Goal: Task Accomplishment & Management: Complete application form

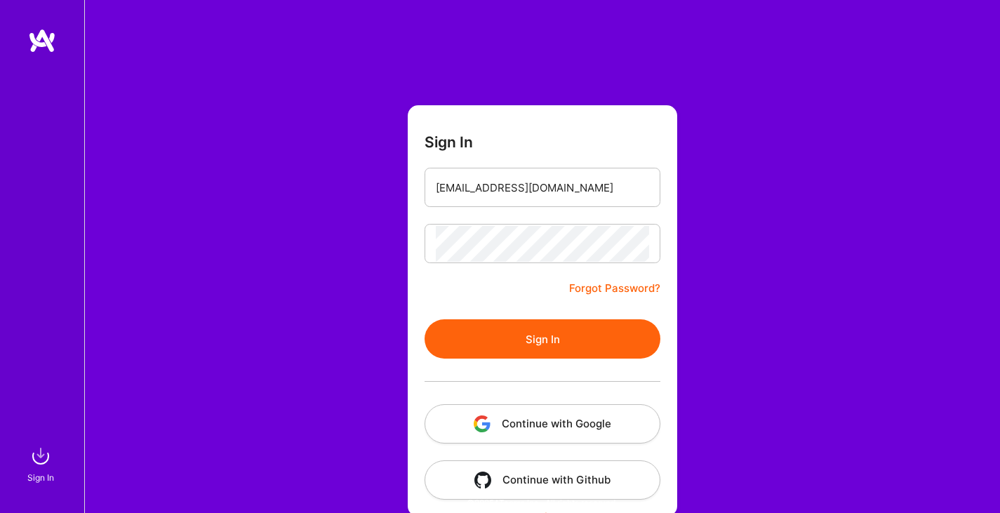
click at [552, 341] on button "Sign In" at bounding box center [543, 338] width 236 height 39
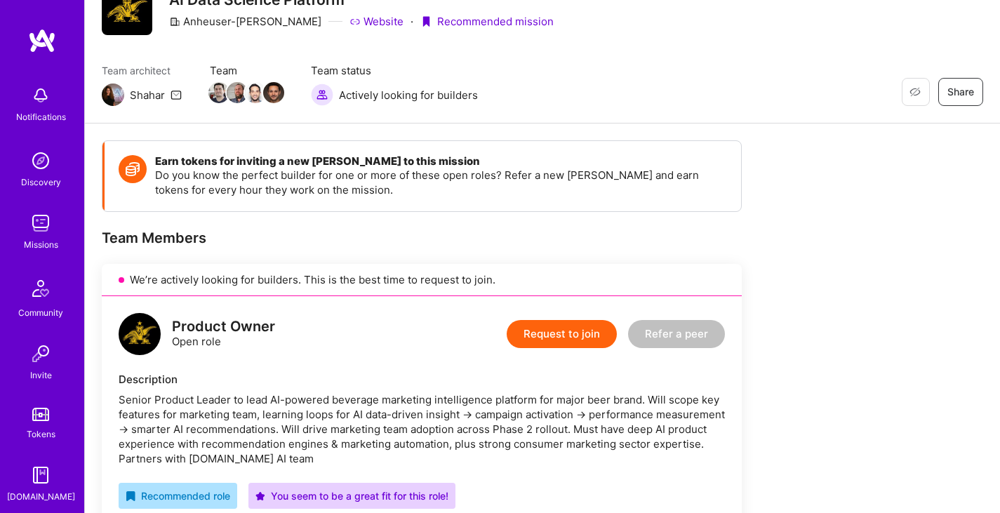
scroll to position [140, 0]
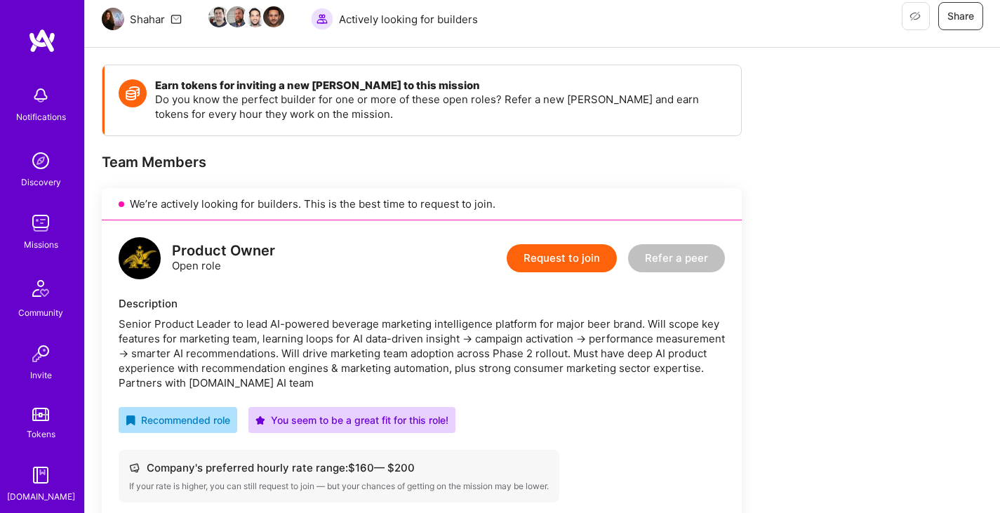
click at [537, 261] on button "Request to join" at bounding box center [562, 258] width 110 height 28
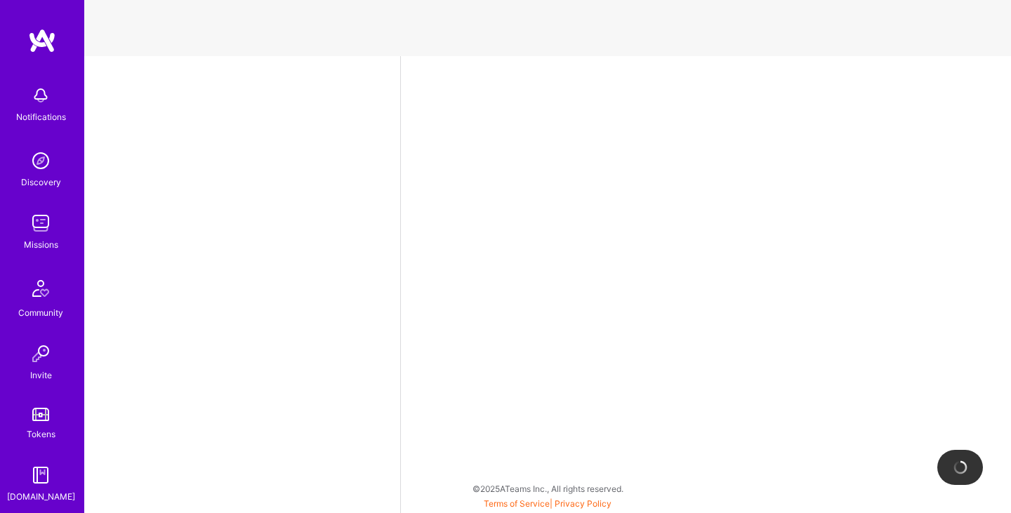
select select "CA"
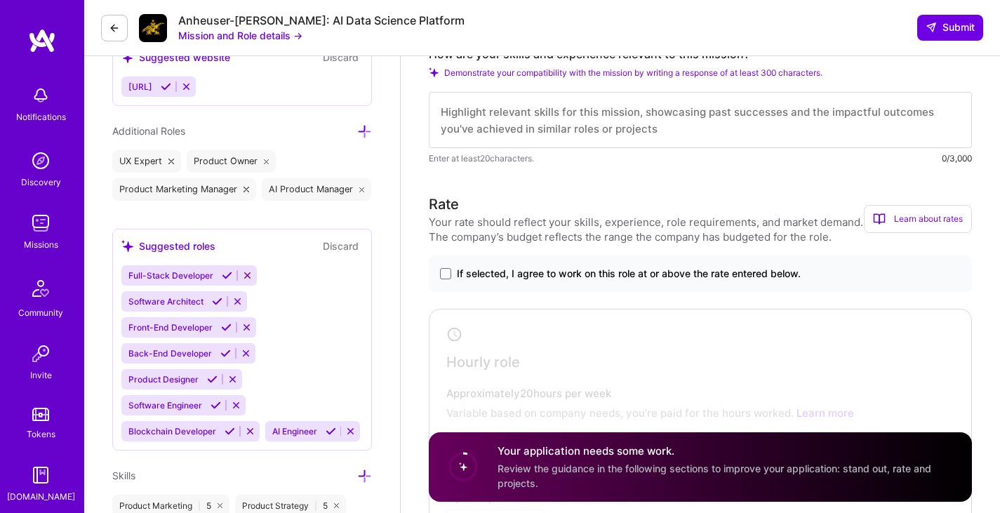
scroll to position [562, 0]
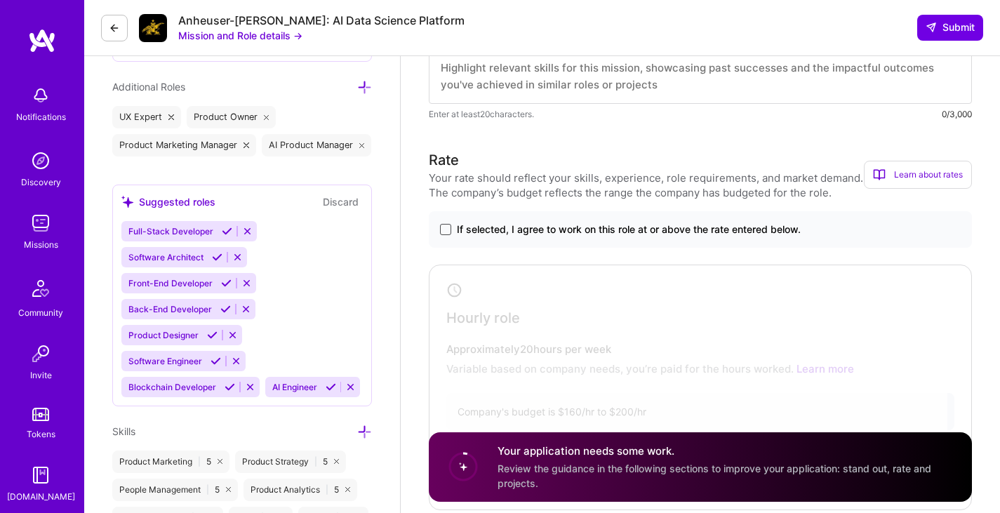
click at [444, 233] on span at bounding box center [445, 229] width 11 height 11
click at [0, 0] on input "If selected, I agree to work on this role at or above the rate entered below." at bounding box center [0, 0] width 0 height 0
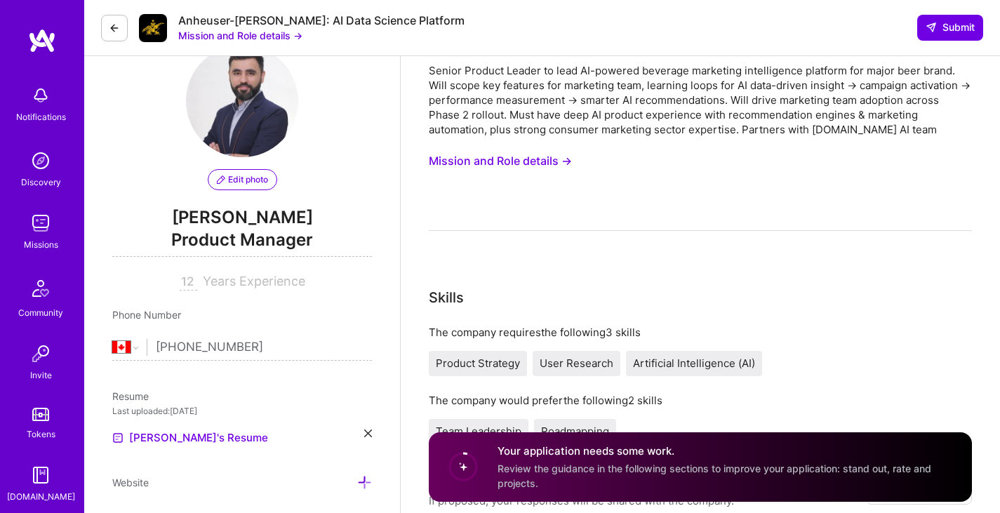
scroll to position [0, 0]
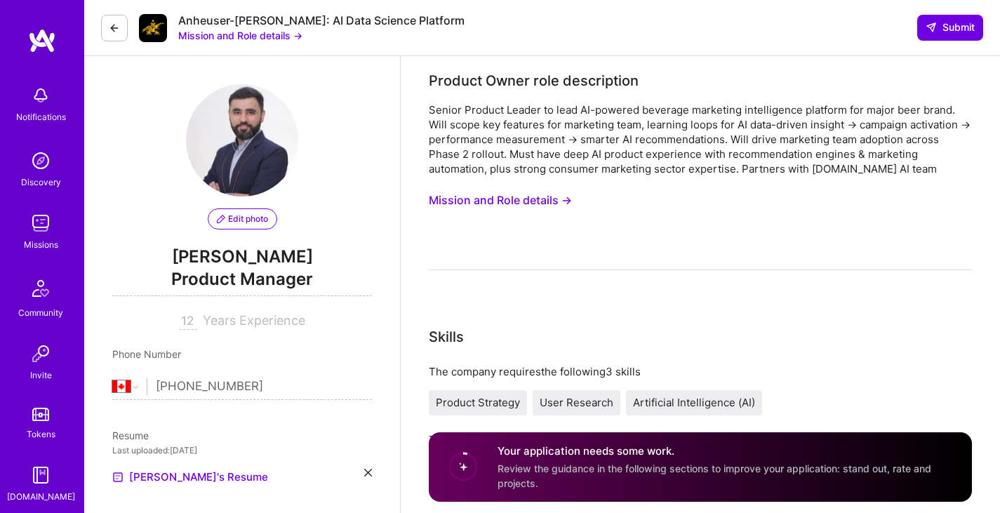
click at [494, 199] on button "Mission and Role details →" at bounding box center [500, 200] width 143 height 26
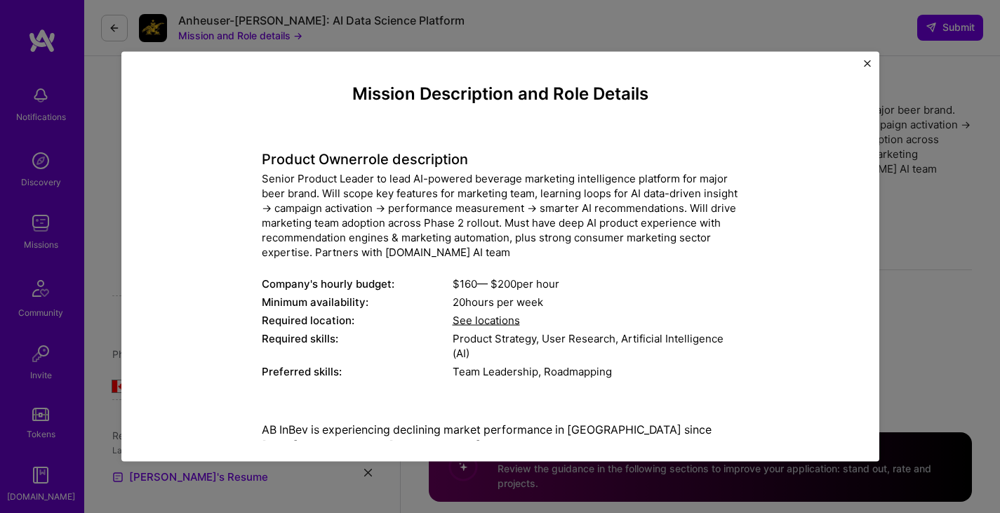
click at [488, 324] on span "See locations" at bounding box center [486, 319] width 67 height 13
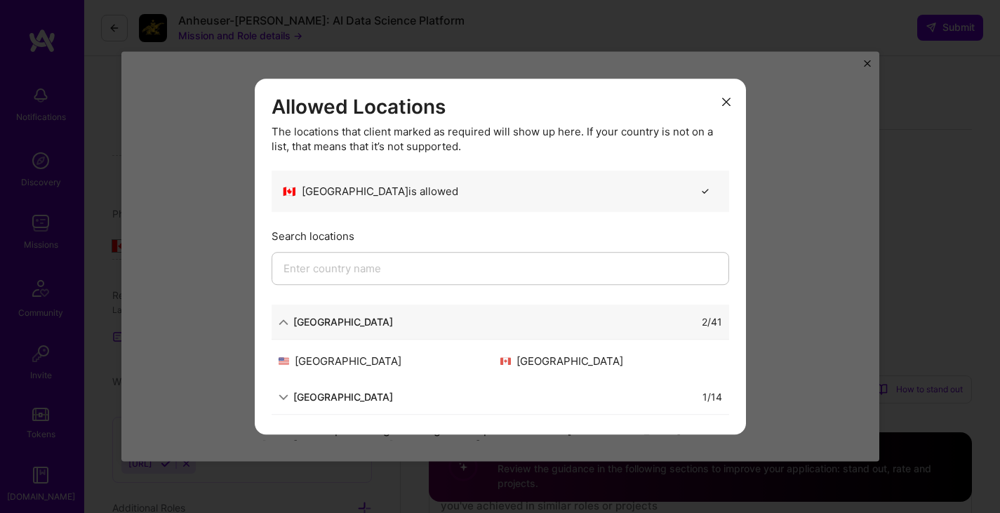
scroll to position [211, 0]
click at [307, 396] on div "South America" at bounding box center [343, 397] width 100 height 15
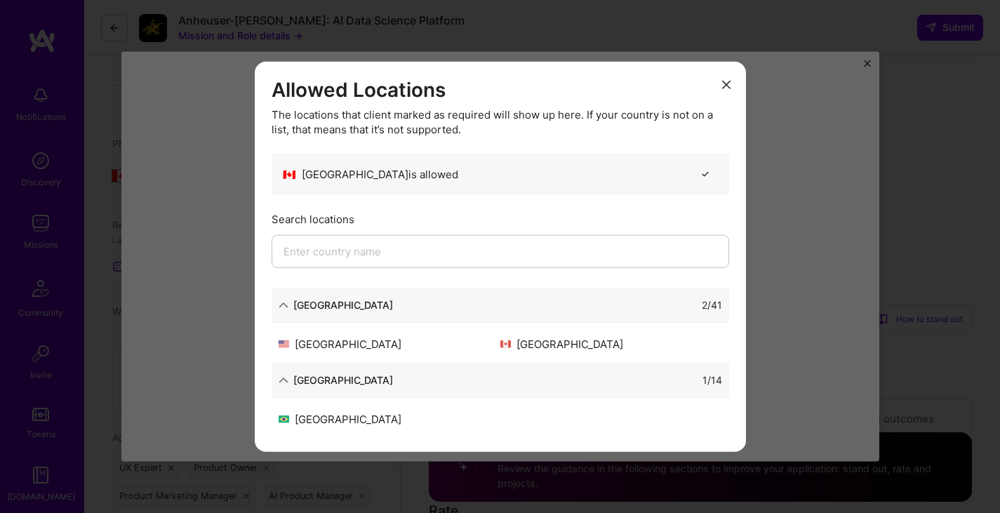
scroll to position [421, 0]
click at [729, 88] on icon "modal" at bounding box center [726, 85] width 8 height 8
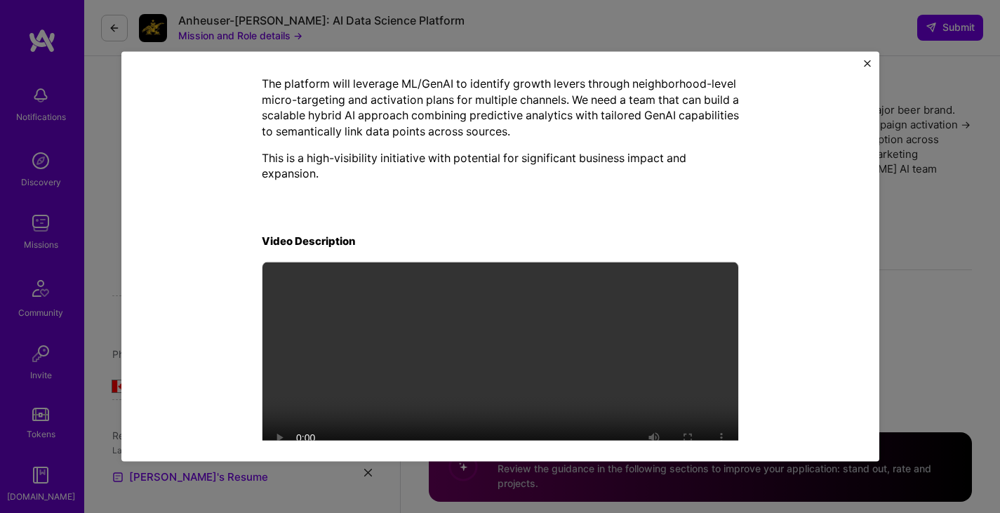
scroll to position [508, 0]
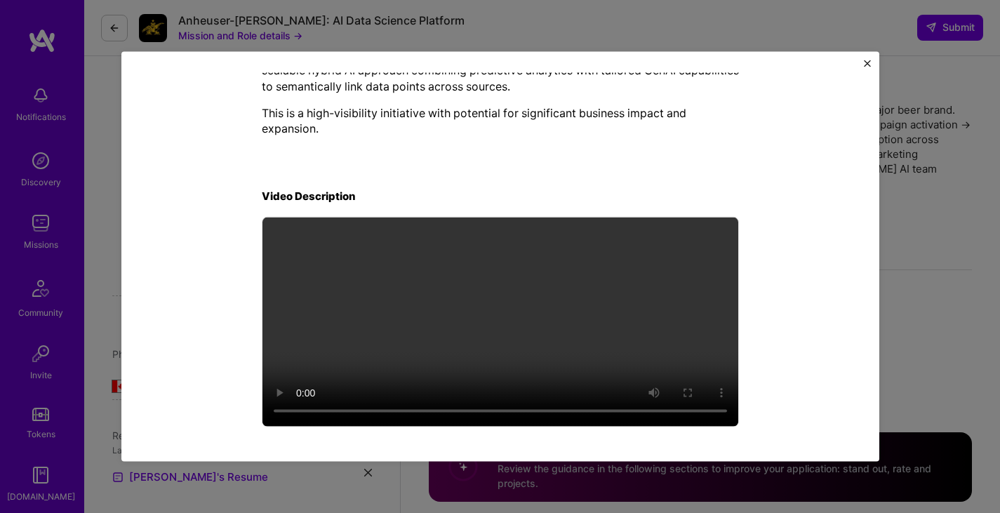
click at [867, 65] on img "Close" at bounding box center [867, 63] width 7 height 7
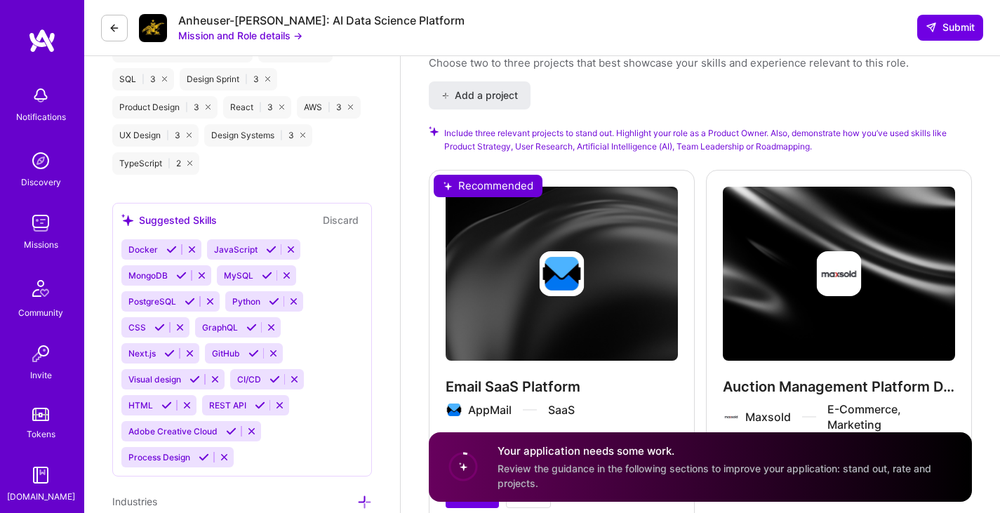
scroll to position [1544, 0]
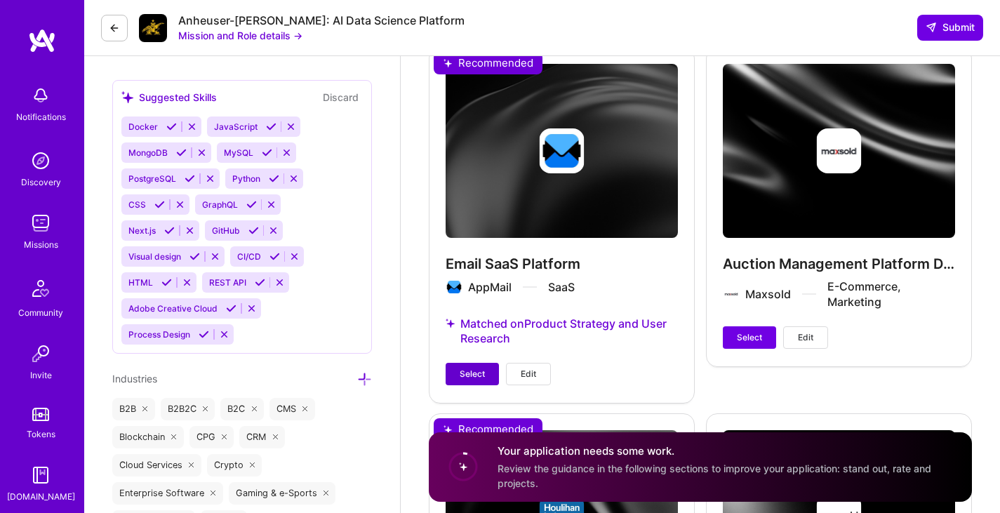
click at [491, 374] on button "Select" at bounding box center [472, 374] width 53 height 22
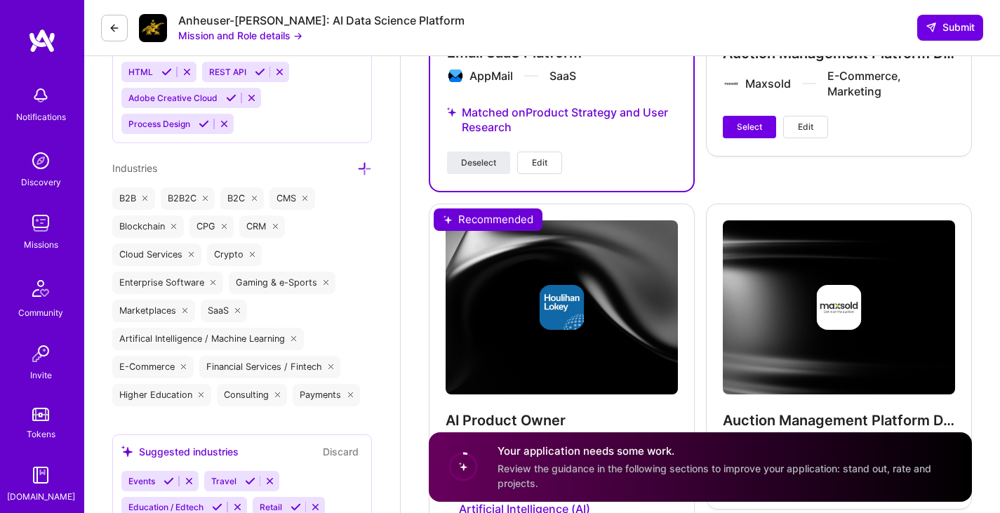
scroll to position [1966, 0]
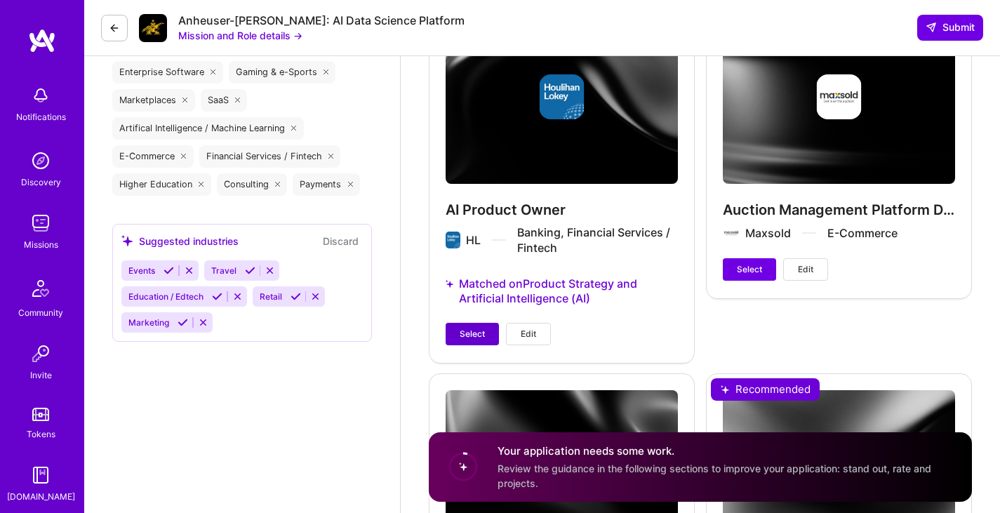
click at [484, 342] on button "Select" at bounding box center [472, 334] width 53 height 22
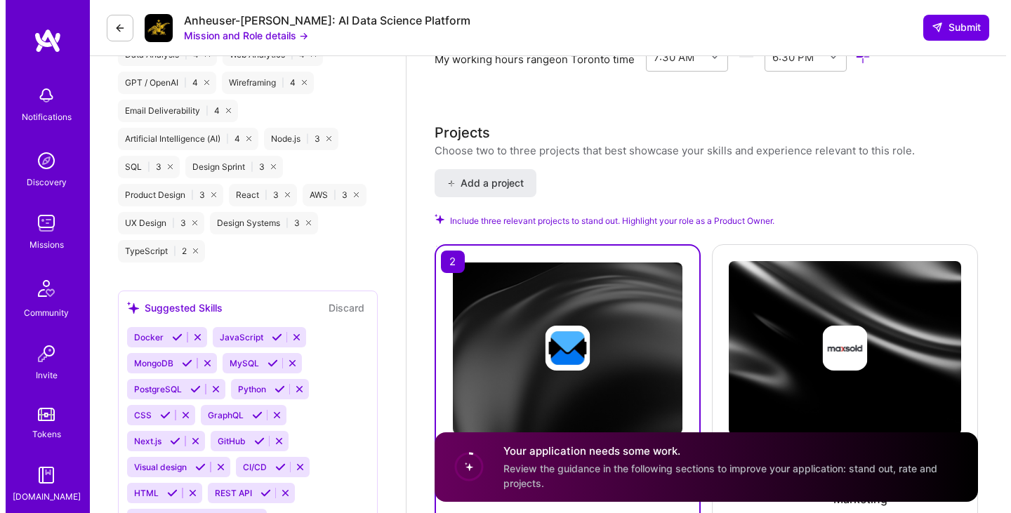
scroll to position [1544, 0]
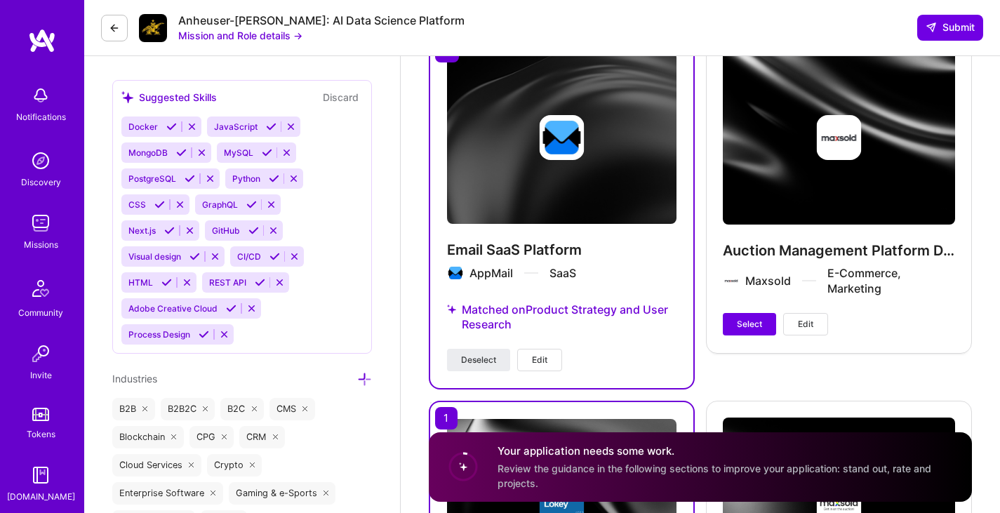
click at [543, 352] on button "Edit" at bounding box center [539, 360] width 45 height 22
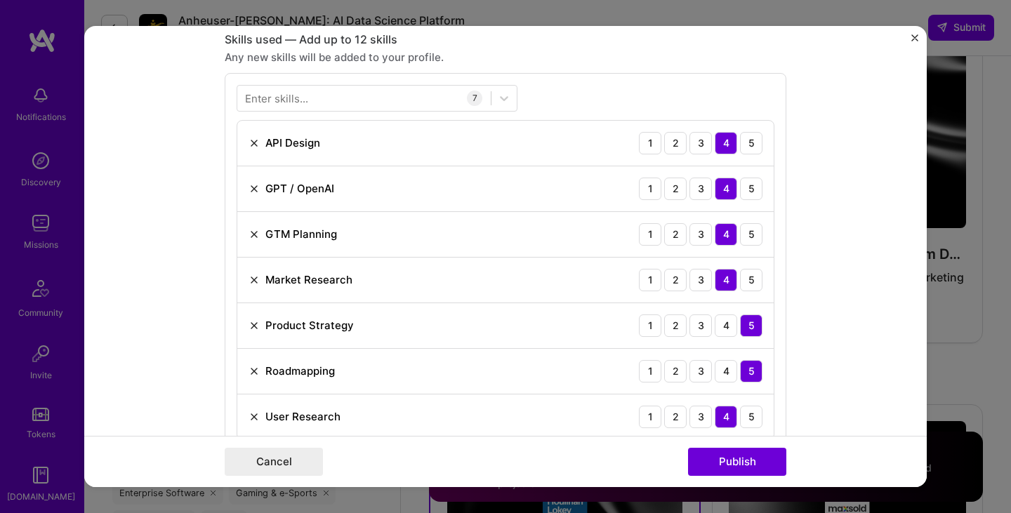
scroll to position [562, 0]
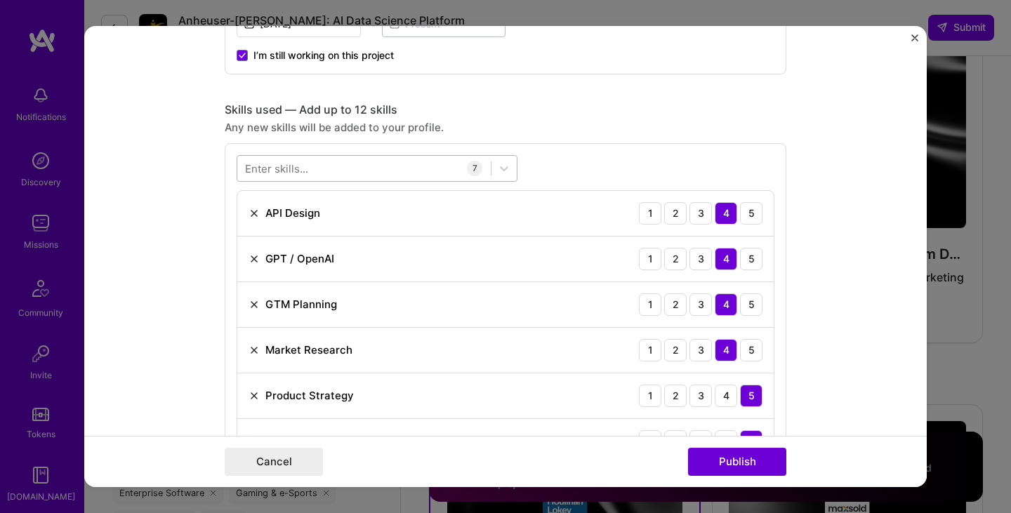
click at [327, 172] on div at bounding box center [363, 168] width 253 height 23
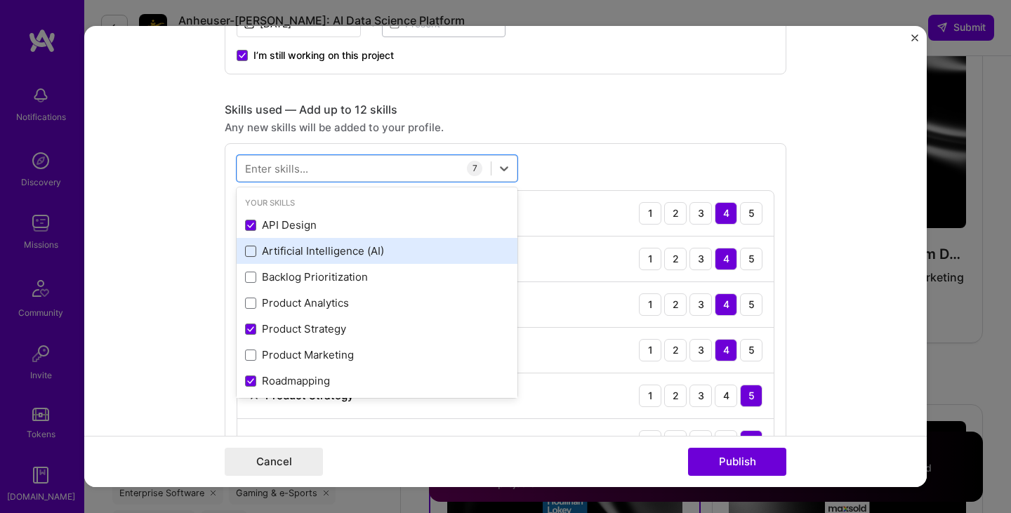
click at [247, 246] on span at bounding box center [250, 251] width 11 height 11
click at [0, 0] on input "checkbox" at bounding box center [0, 0] width 0 height 0
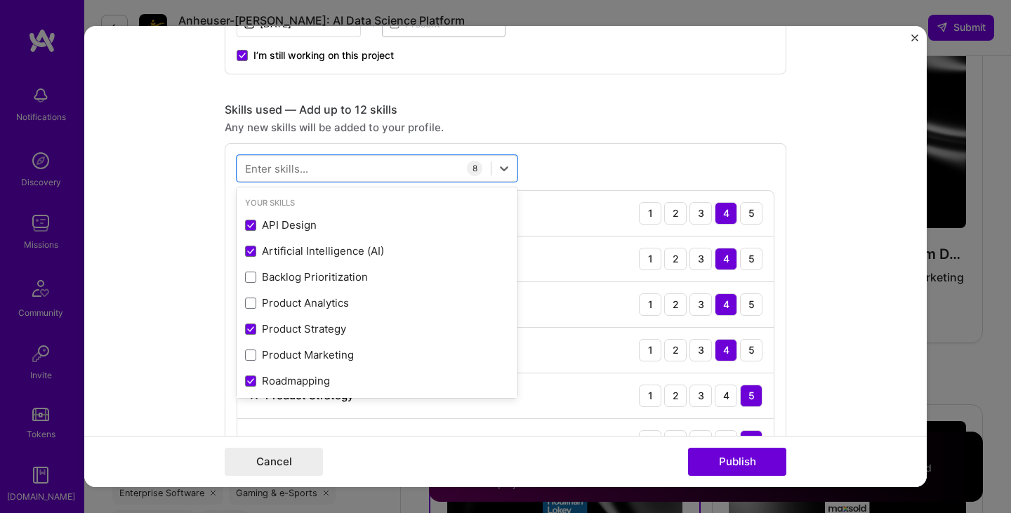
click at [858, 393] on form "Project title Email SaaS Platform Company AppMail Project industry Industry 1 P…" at bounding box center [505, 257] width 842 height 462
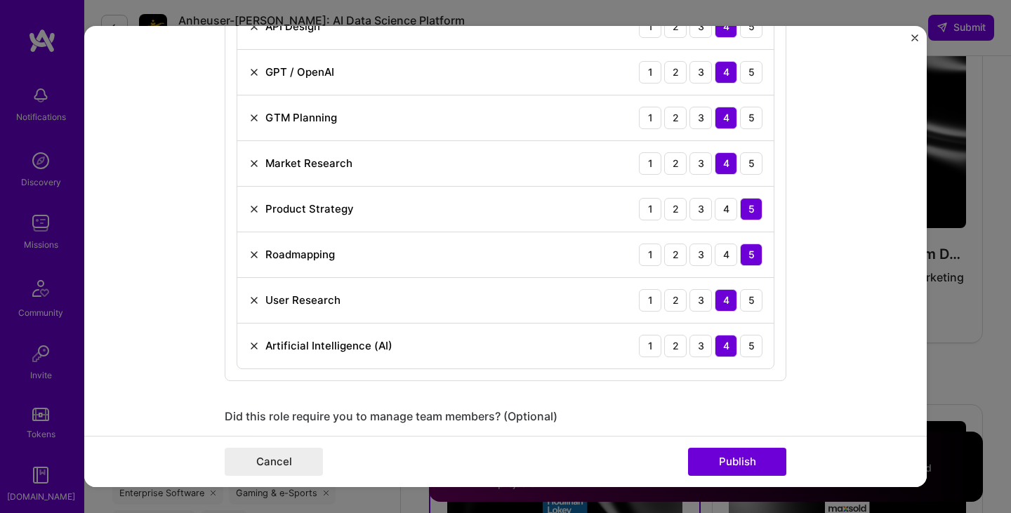
scroll to position [772, 0]
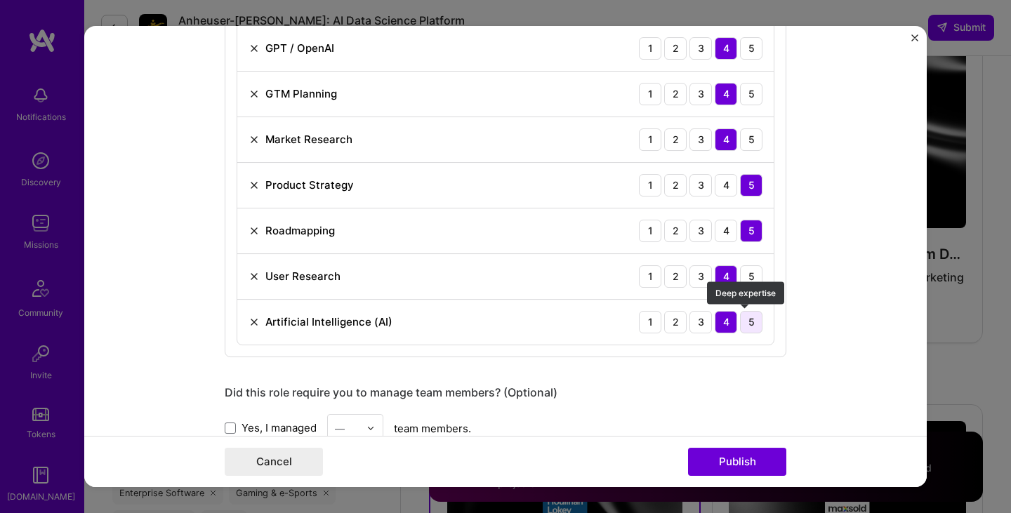
click at [746, 323] on div "5" at bounding box center [751, 322] width 22 height 22
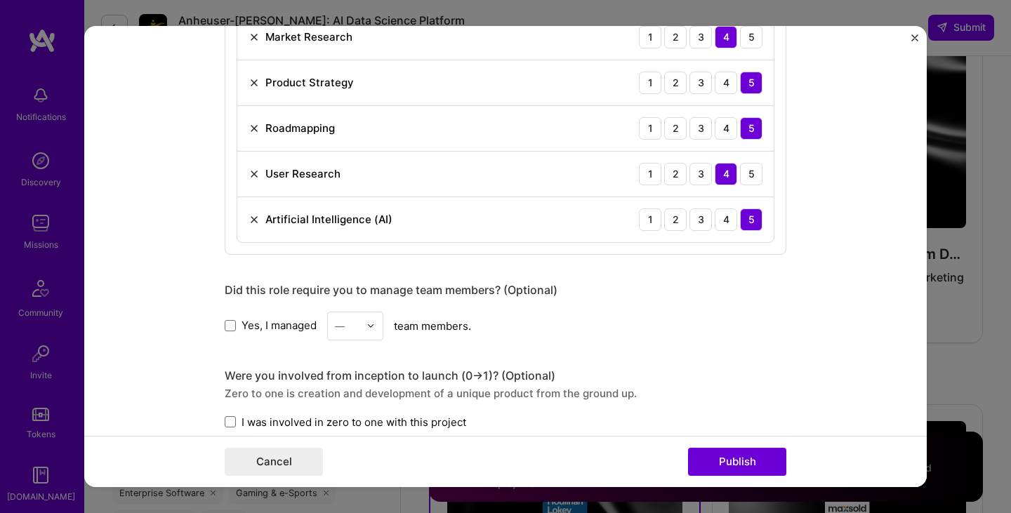
scroll to position [913, 0]
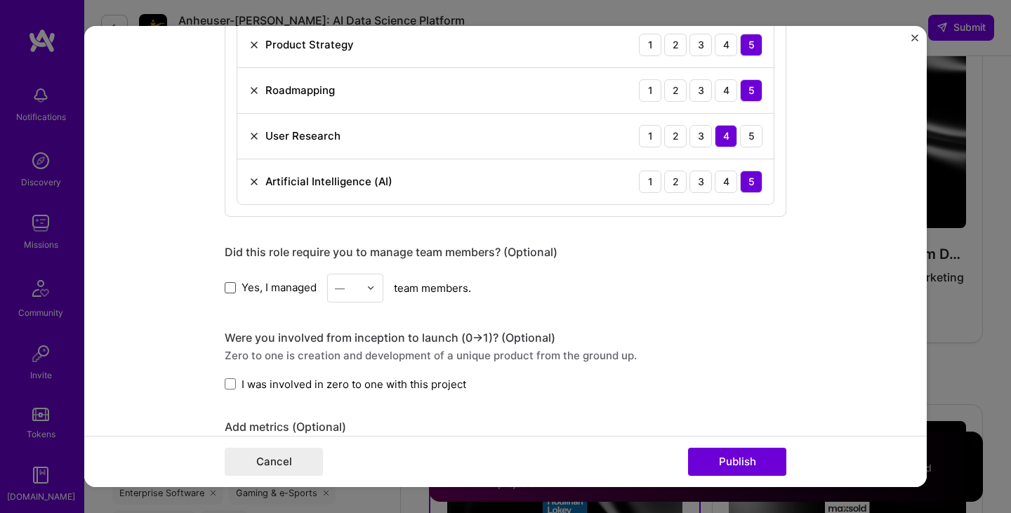
click at [225, 289] on span at bounding box center [230, 287] width 11 height 11
click at [0, 0] on input "Yes, I managed" at bounding box center [0, 0] width 0 height 0
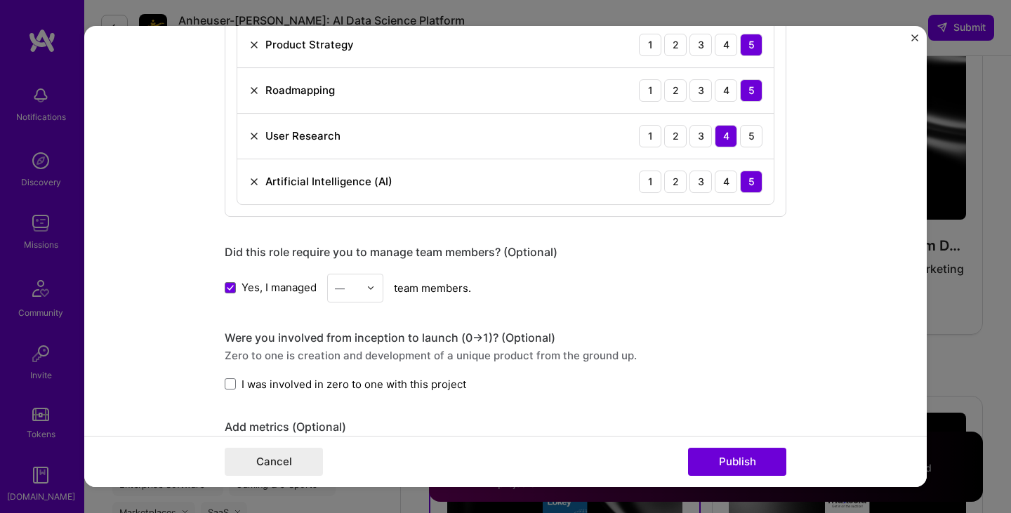
click at [356, 293] on div "—" at bounding box center [347, 287] width 39 height 27
click at [340, 352] on div "2" at bounding box center [355, 351] width 48 height 26
click at [714, 293] on div "Yes, I managed option 2, selected. Select is focused ,type to refine list, pres…" at bounding box center [506, 288] width 562 height 29
click at [231, 385] on label "I was involved in zero to one with this project" at bounding box center [345, 384] width 241 height 15
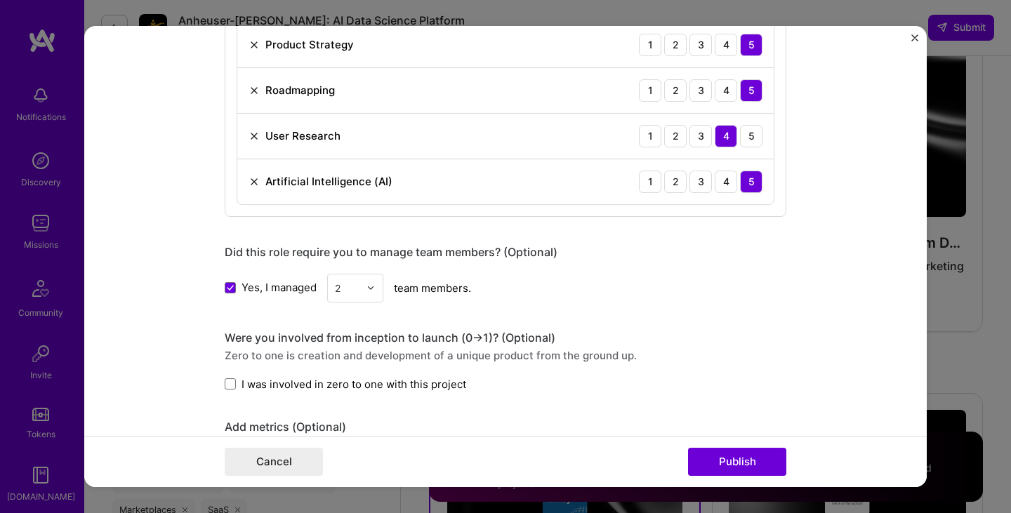
click at [0, 0] on input "I was involved in zero to one with this project" at bounding box center [0, 0] width 0 height 0
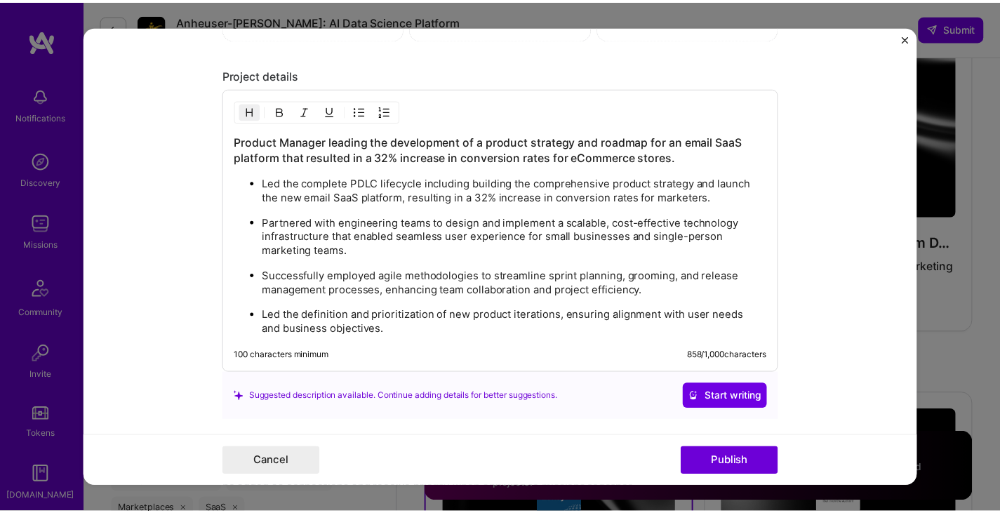
scroll to position [1474, 0]
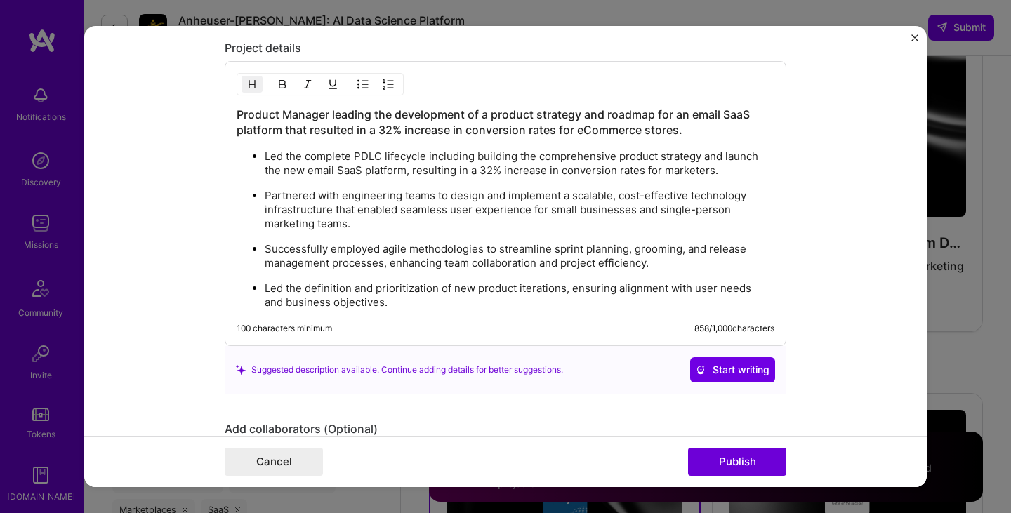
click at [687, 115] on h3 "Product Manager leading the development of a product strategy and roadmap for a…" at bounding box center [506, 122] width 538 height 31
click at [755, 464] on button "Publish" at bounding box center [737, 462] width 98 height 28
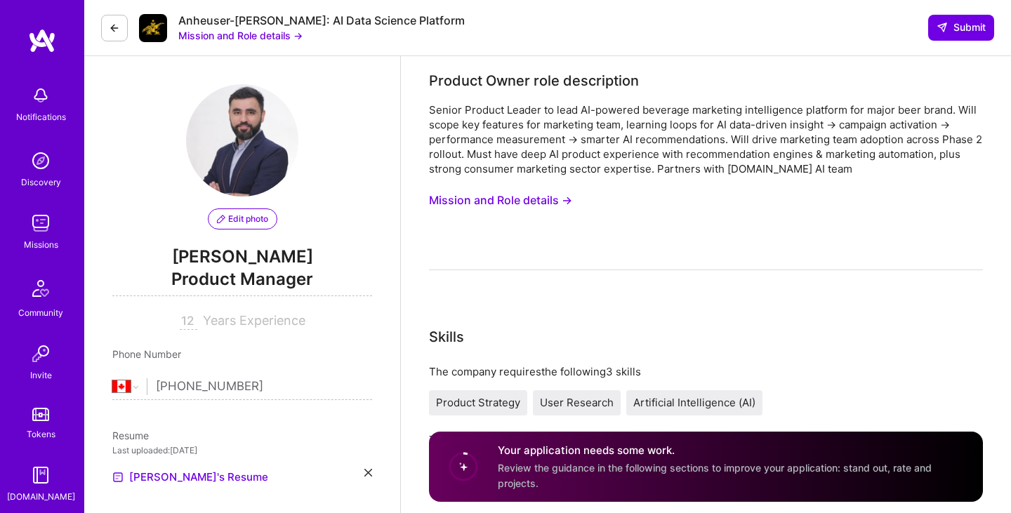
select select "CA"
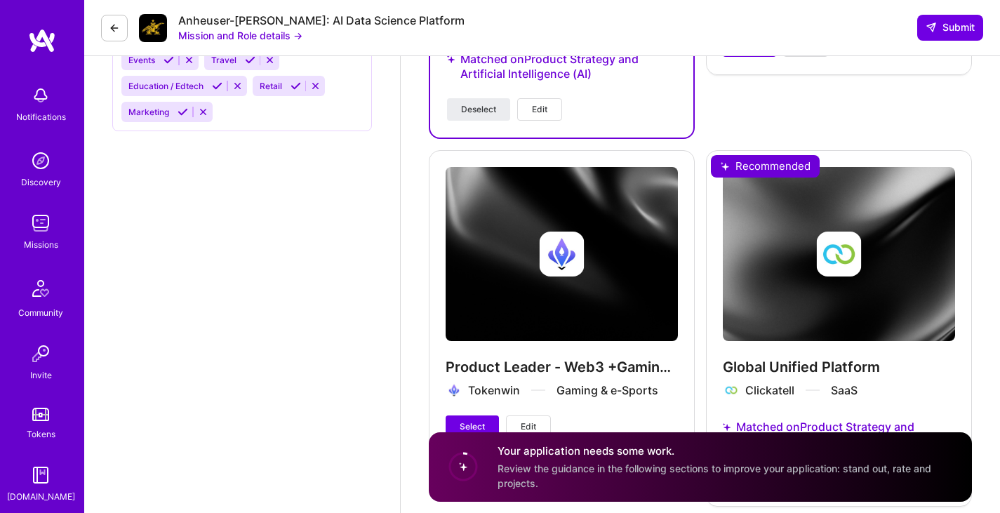
scroll to position [2387, 0]
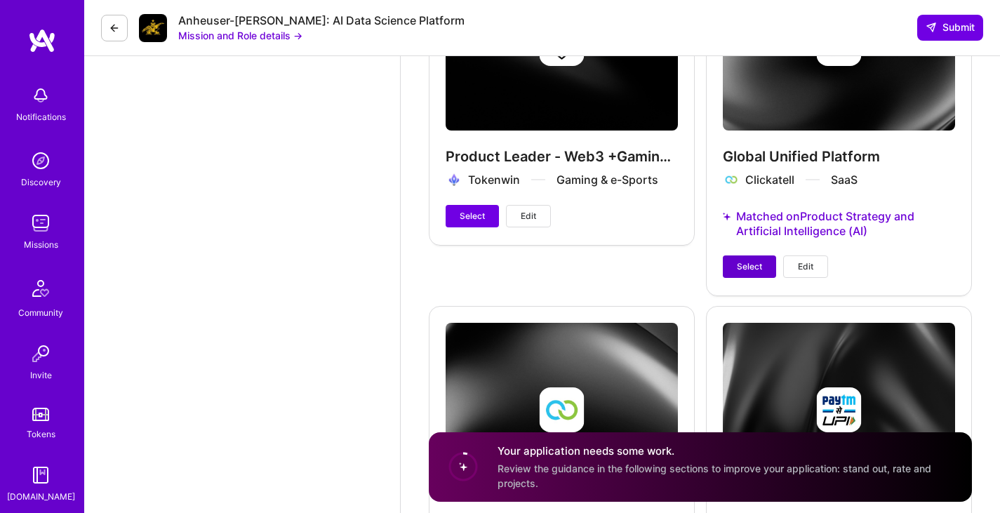
click at [748, 268] on span "Select" at bounding box center [749, 266] width 25 height 13
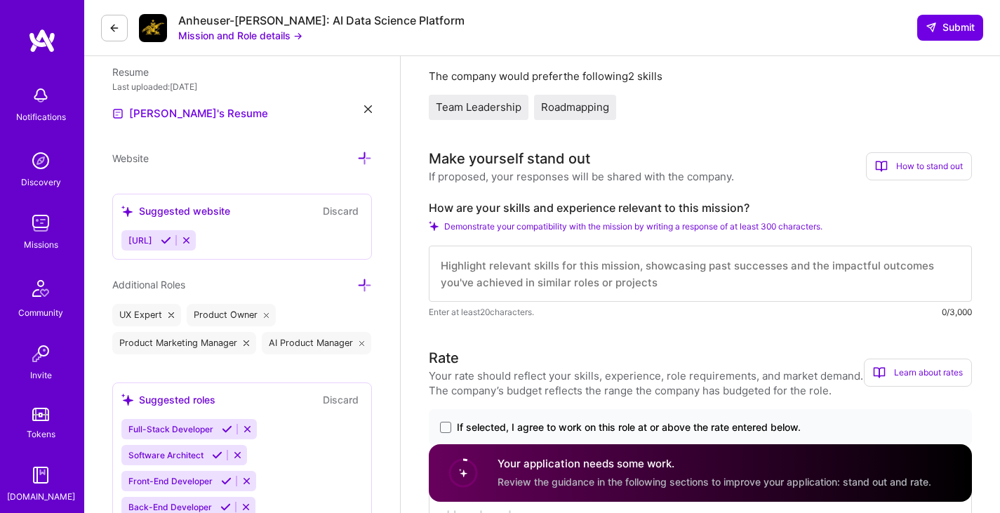
scroll to position [352, 0]
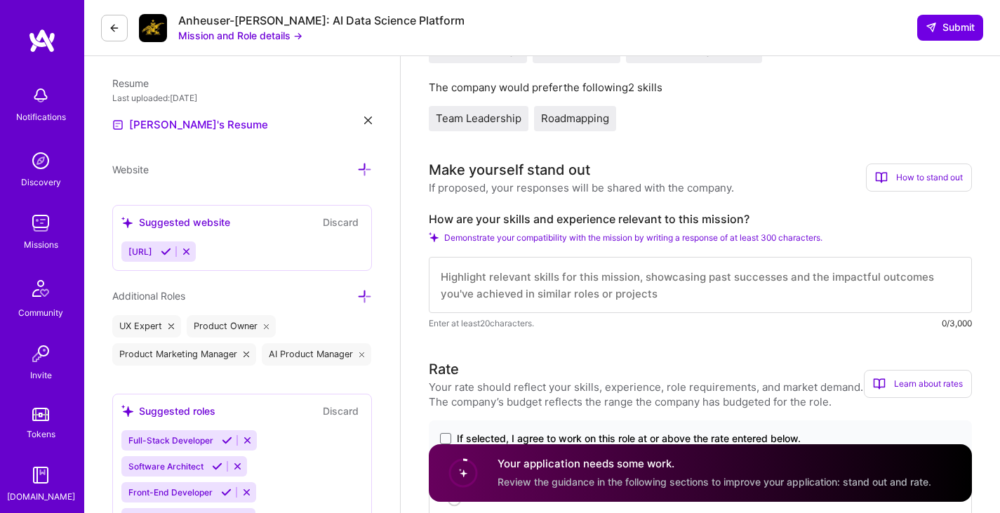
click at [503, 282] on textarea at bounding box center [700, 285] width 543 height 56
paste textarea "Working as the AI Product Manager at Houlihan Lokey I worked directly with inve…"
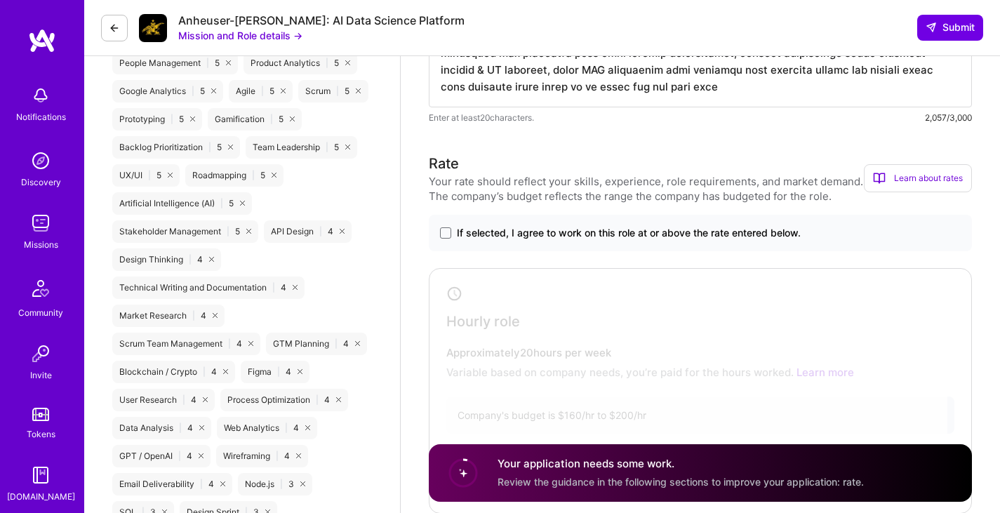
scroll to position [991, 0]
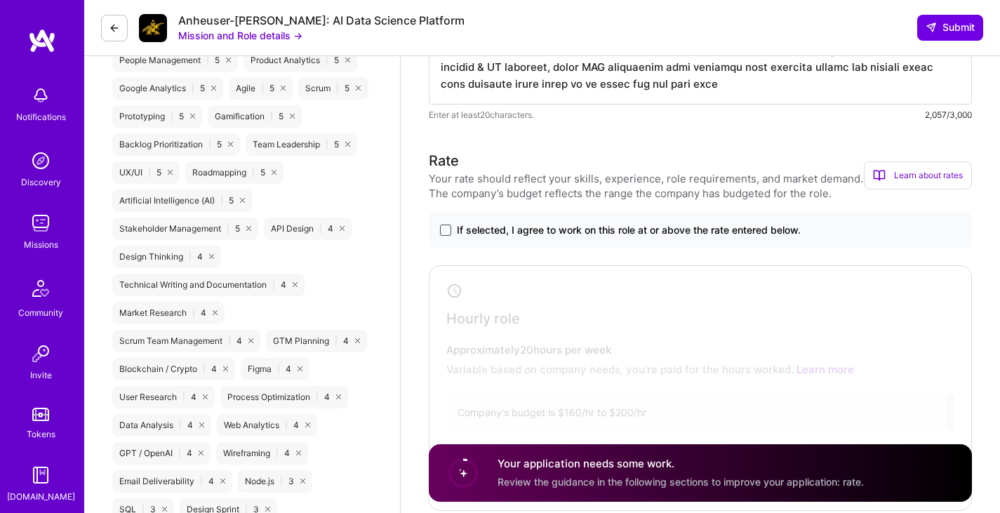
type textarea "Working as the AI Product Manager at Houlihan Lokey I worked directly with inve…"
click at [449, 230] on span at bounding box center [445, 230] width 11 height 11
click at [0, 0] on input "If selected, I agree to work on this role at or above the rate entered below." at bounding box center [0, 0] width 0 height 0
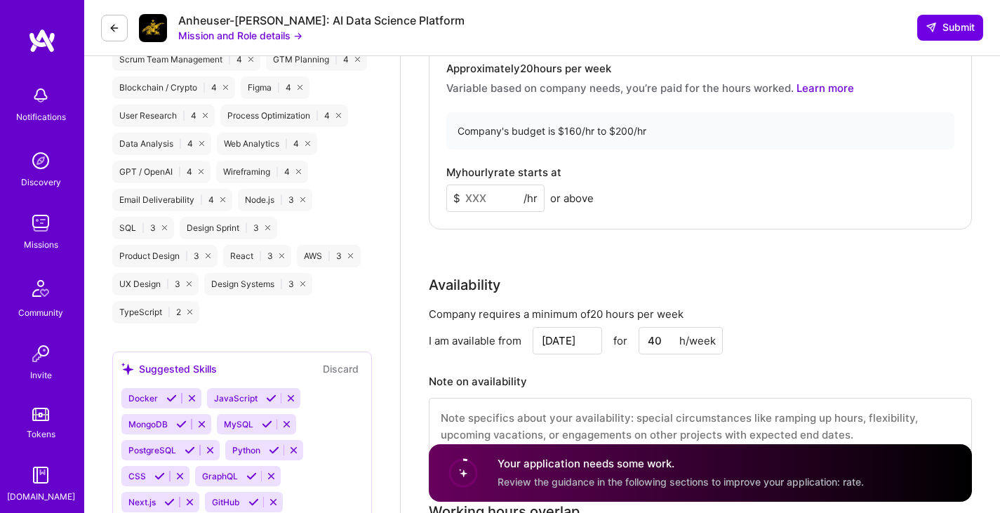
scroll to position [1202, 0]
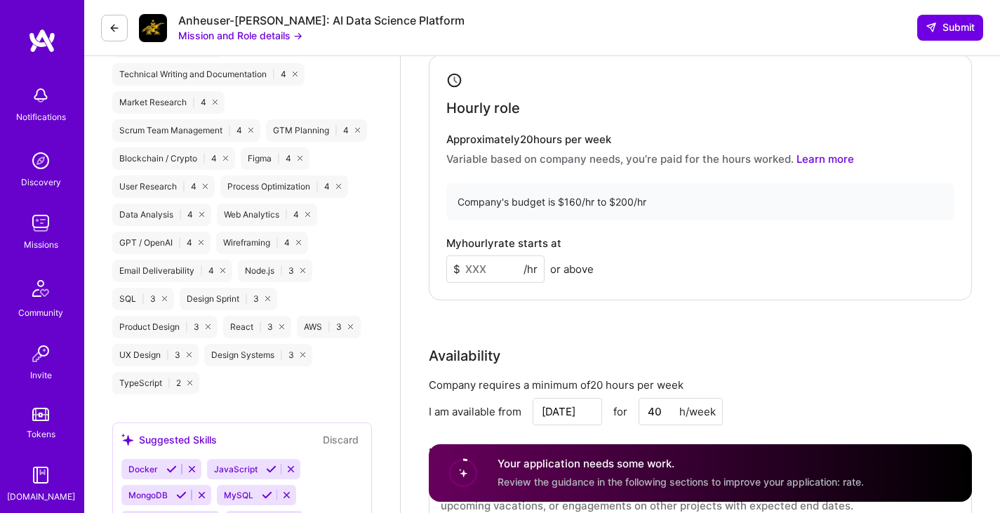
click at [484, 267] on input at bounding box center [495, 269] width 98 height 27
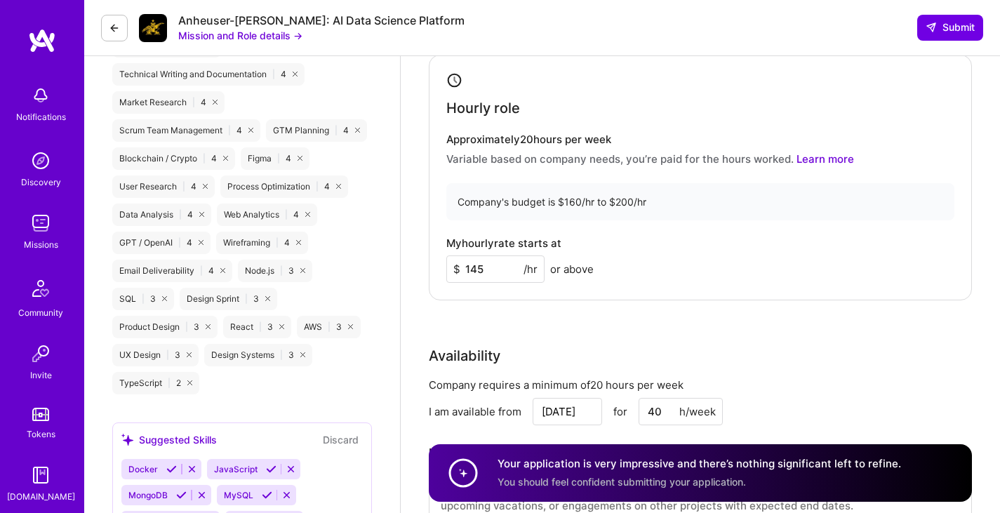
type input "145"
click at [549, 305] on div "Rate Your rate should reflect your skills, experience, role requirements, and m…" at bounding box center [700, 242] width 543 height 604
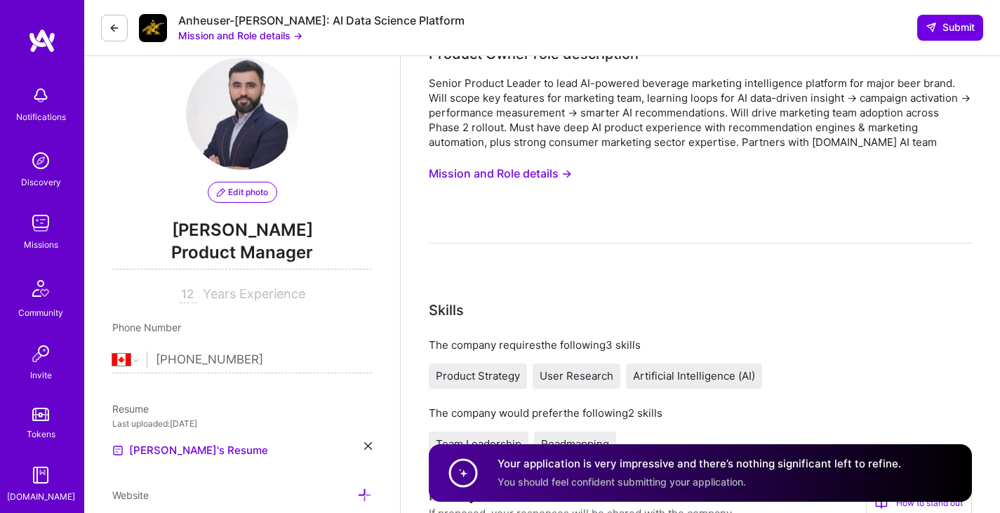
scroll to position [0, 0]
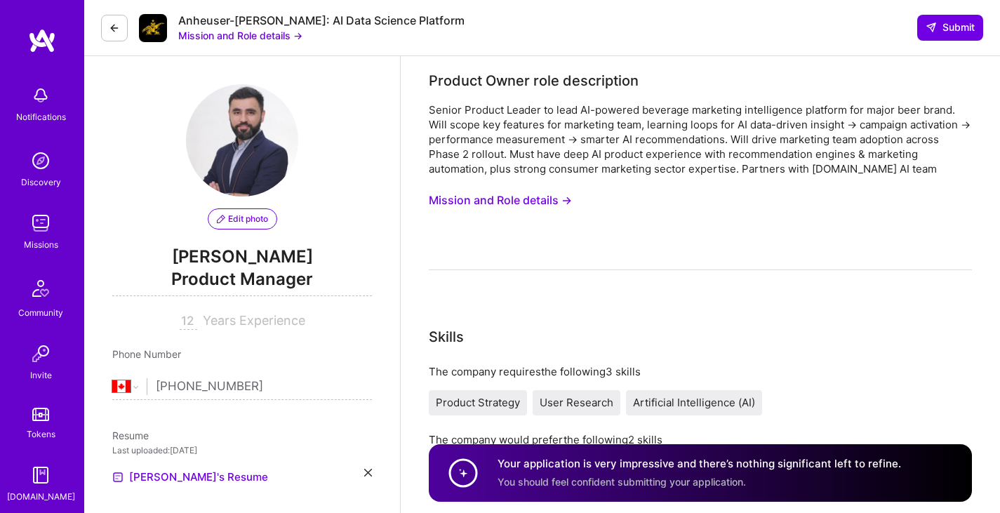
click at [534, 198] on button "Mission and Role details →" at bounding box center [500, 200] width 143 height 26
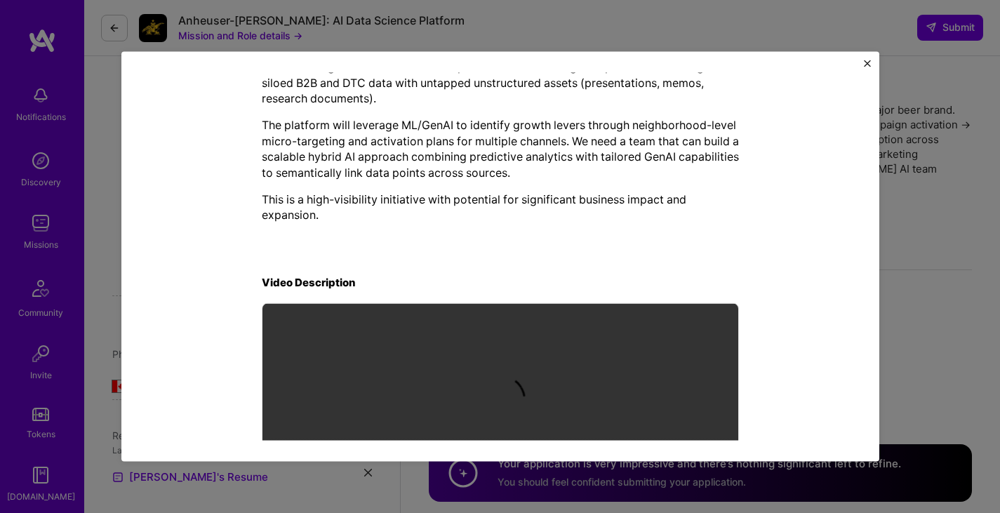
scroll to position [508, 0]
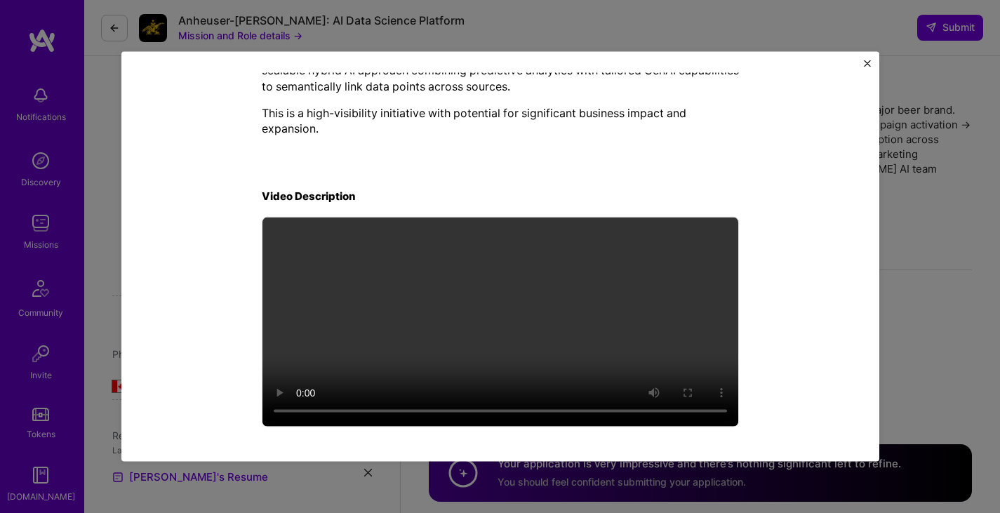
click at [498, 338] on video at bounding box center [501, 321] width 476 height 209
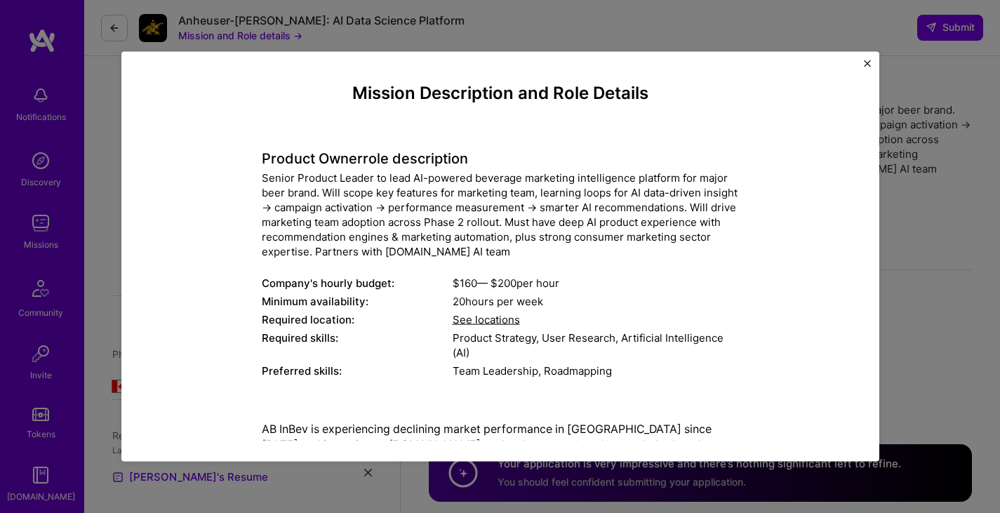
scroll to position [0, 0]
click at [868, 64] on img "Close" at bounding box center [867, 63] width 7 height 7
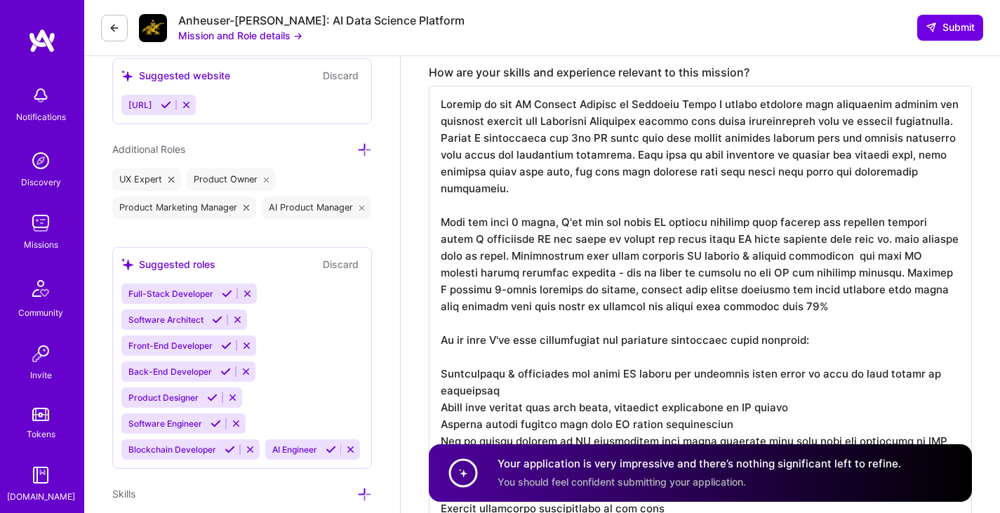
scroll to position [421, 0]
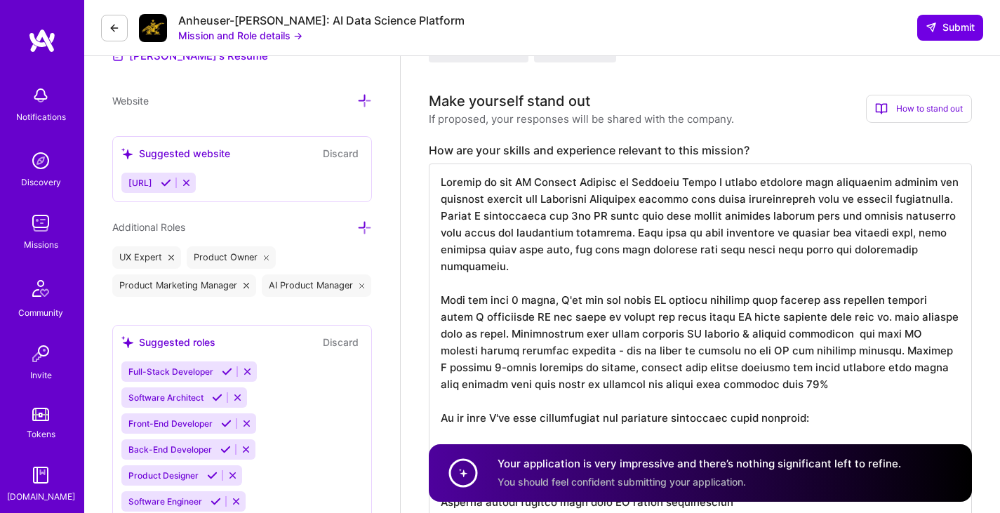
drag, startPoint x: 635, startPoint y: 183, endPoint x: 710, endPoint y: 180, distance: 74.4
click at [710, 180] on textarea at bounding box center [700, 419] width 543 height 511
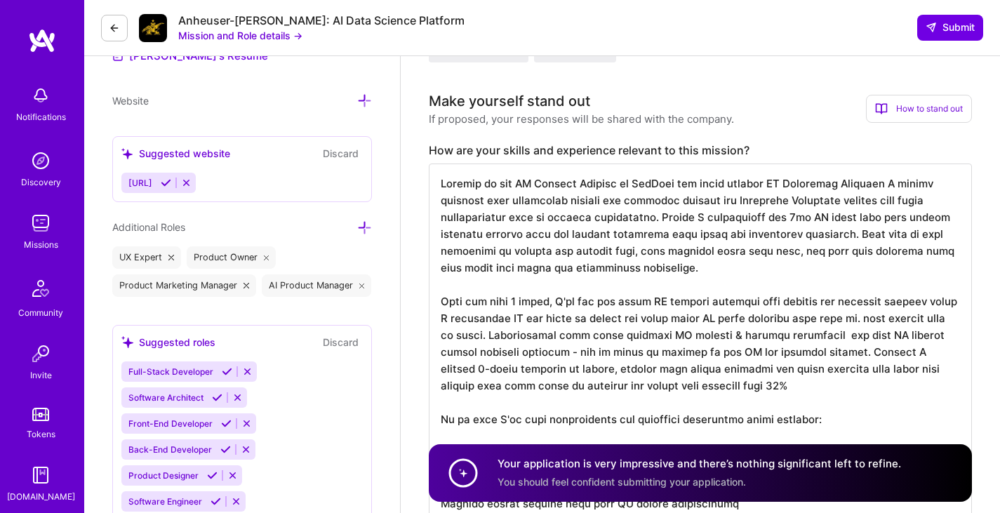
drag, startPoint x: 506, startPoint y: 202, endPoint x: 670, endPoint y: 205, distance: 164.3
click at [670, 205] on textarea at bounding box center [700, 419] width 543 height 511
drag, startPoint x: 715, startPoint y: 201, endPoint x: 807, endPoint y: 204, distance: 92.7
click at [807, 204] on textarea at bounding box center [700, 419] width 543 height 511
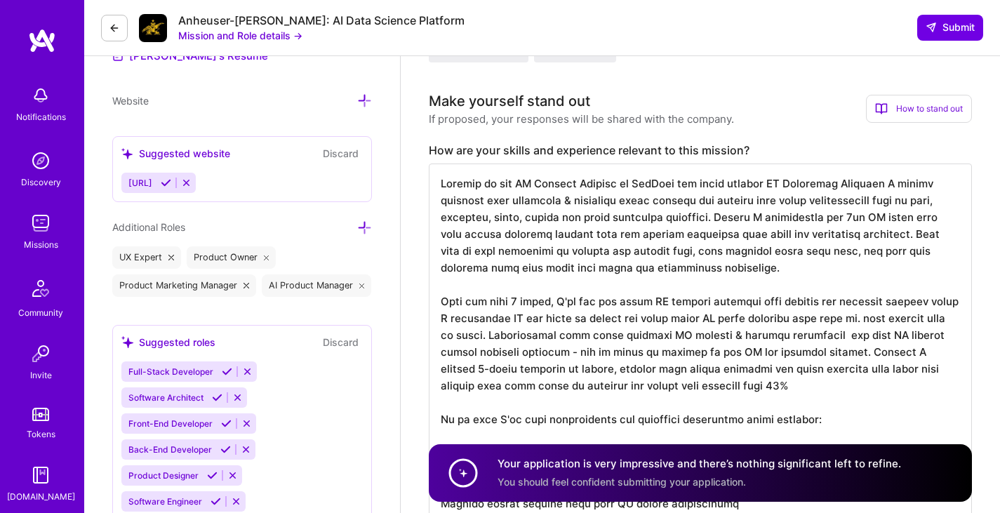
click at [527, 234] on textarea at bounding box center [700, 419] width 543 height 511
drag, startPoint x: 592, startPoint y: 236, endPoint x: 615, endPoint y: 235, distance: 22.5
click at [615, 235] on textarea at bounding box center [700, 419] width 543 height 511
drag, startPoint x: 678, startPoint y: 236, endPoint x: 746, endPoint y: 239, distance: 68.2
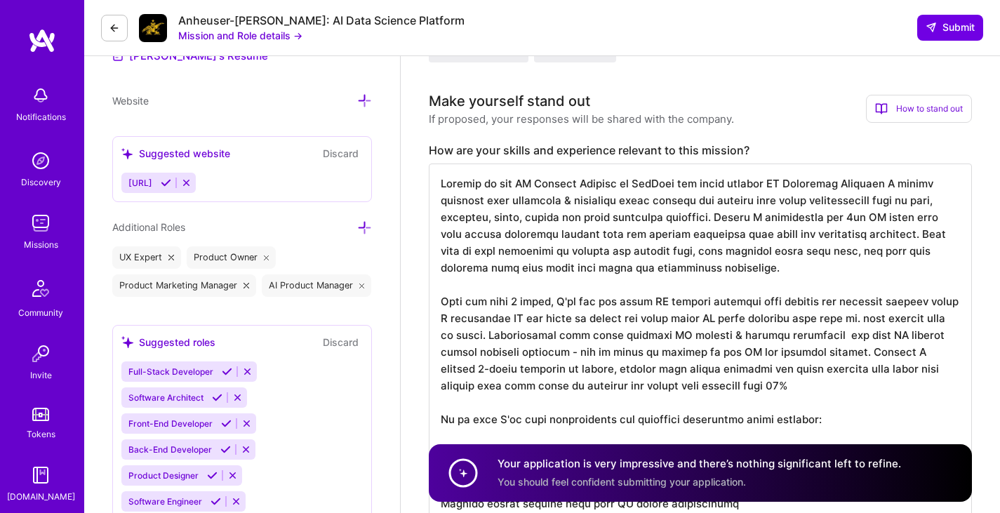
click at [746, 239] on textarea at bounding box center [700, 419] width 543 height 511
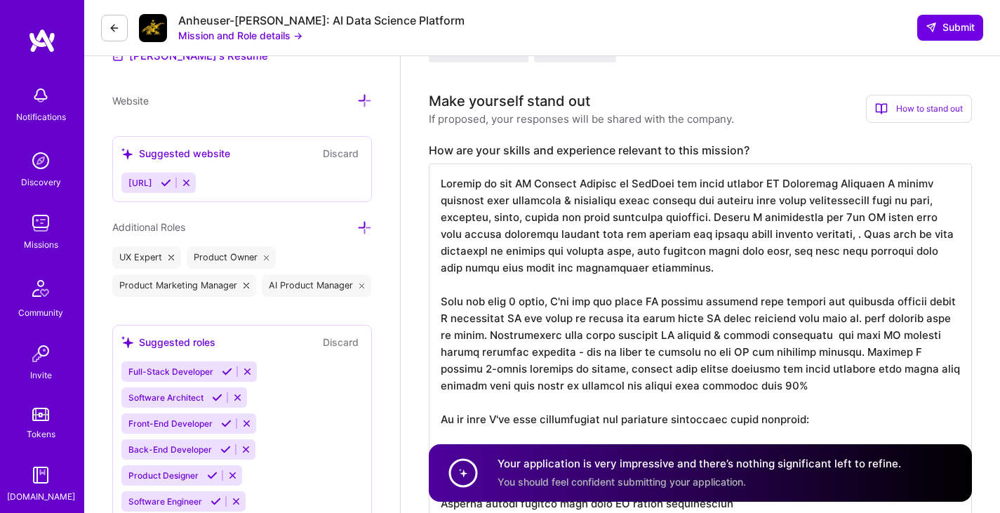
click at [700, 235] on textarea at bounding box center [700, 419] width 543 height 511
click at [623, 253] on textarea at bounding box center [700, 419] width 543 height 511
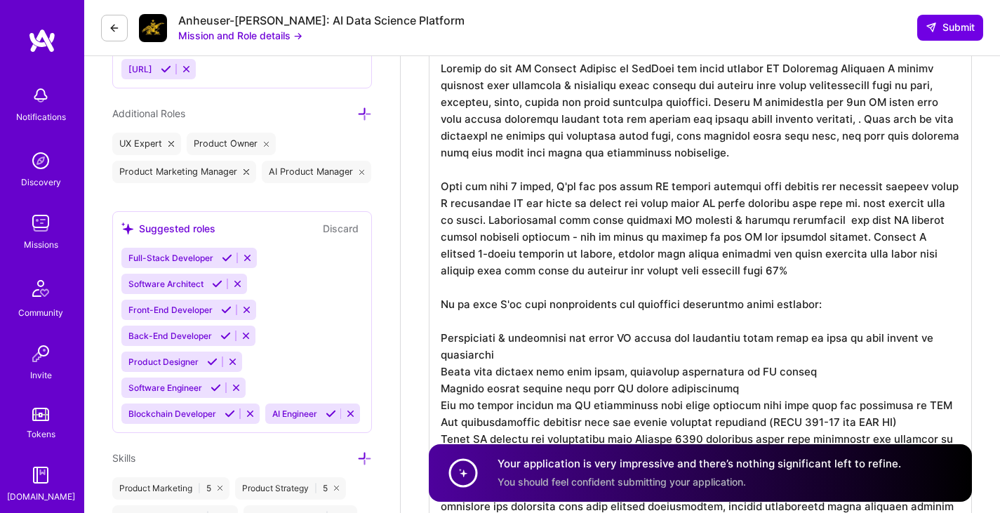
scroll to position [562, 0]
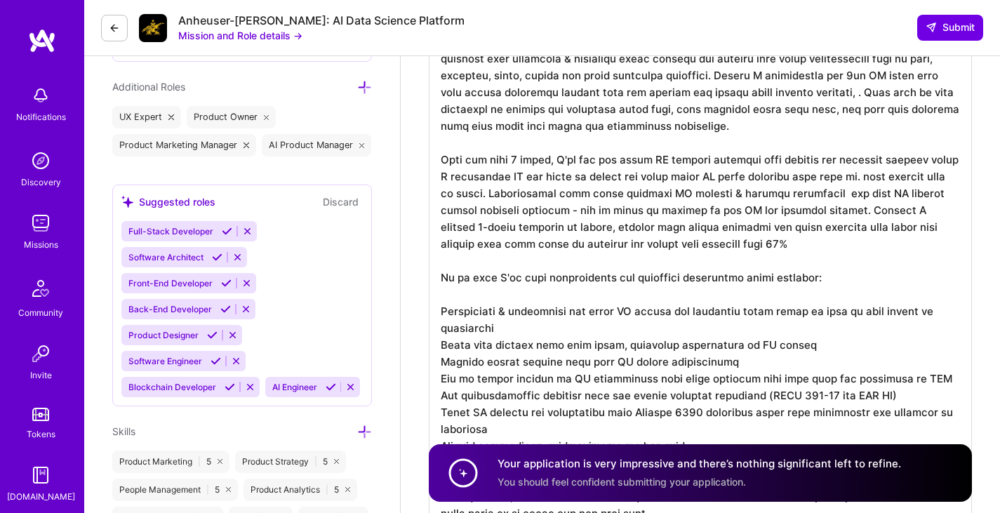
click at [802, 197] on textarea at bounding box center [700, 278] width 543 height 511
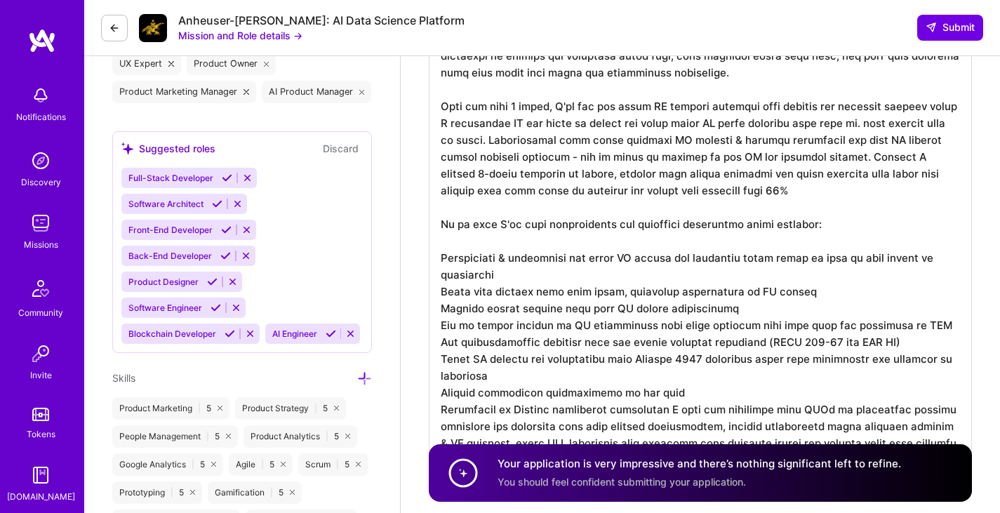
scroll to position [632, 0]
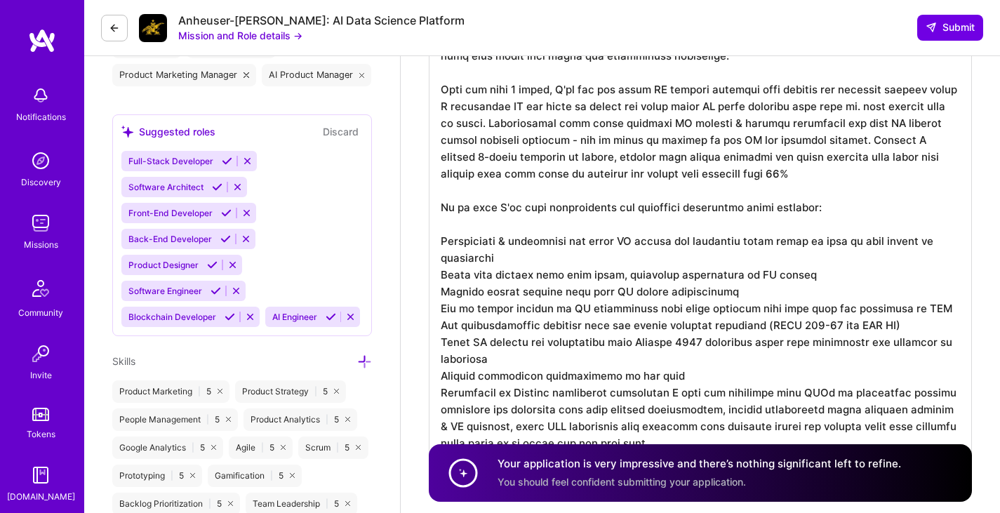
click at [444, 276] on textarea at bounding box center [700, 208] width 543 height 511
click at [811, 279] on textarea at bounding box center [700, 208] width 543 height 511
click at [442, 311] on textarea at bounding box center [700, 208] width 543 height 511
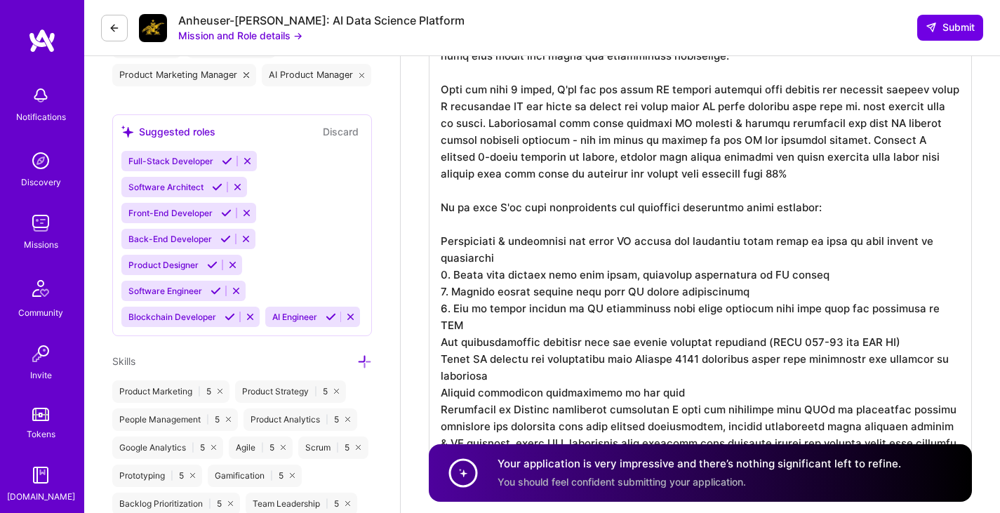
click at [435, 327] on textarea at bounding box center [700, 208] width 543 height 511
click at [508, 263] on textarea at bounding box center [700, 208] width 543 height 511
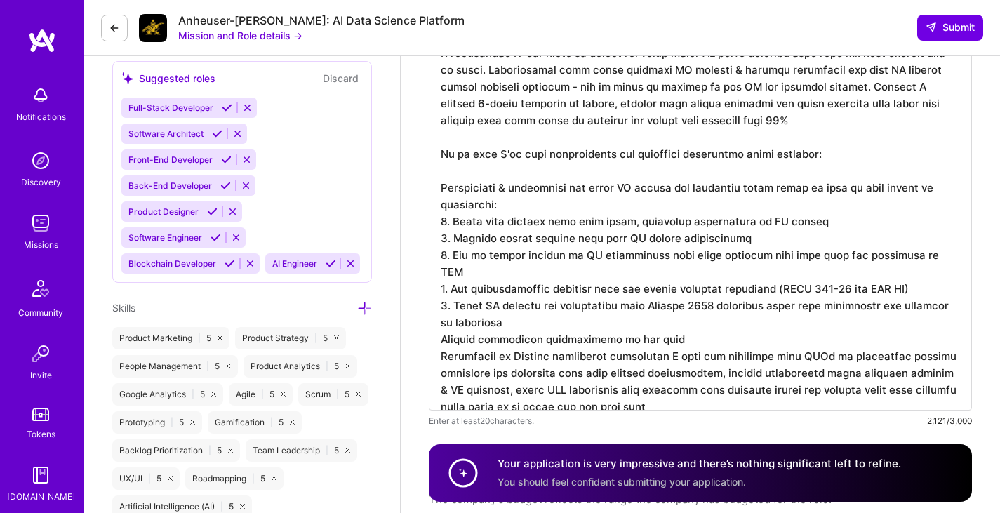
scroll to position [702, 0]
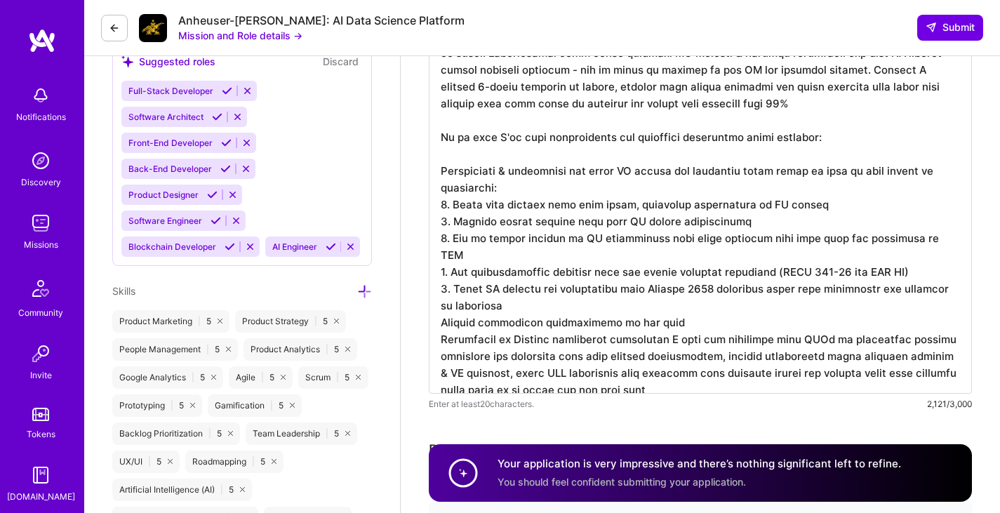
click at [442, 309] on textarea at bounding box center [700, 138] width 543 height 511
click at [442, 325] on textarea at bounding box center [700, 138] width 543 height 511
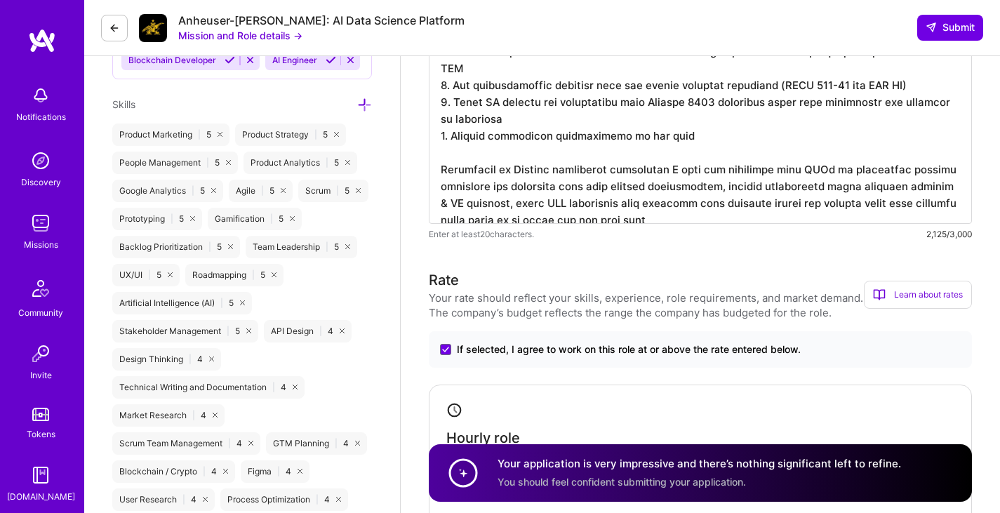
scroll to position [913, 0]
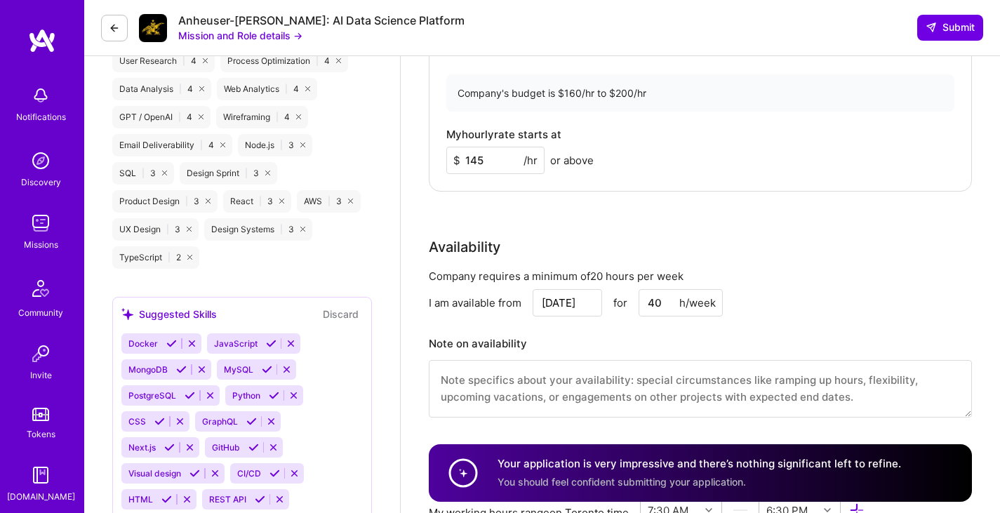
scroll to position [1334, 0]
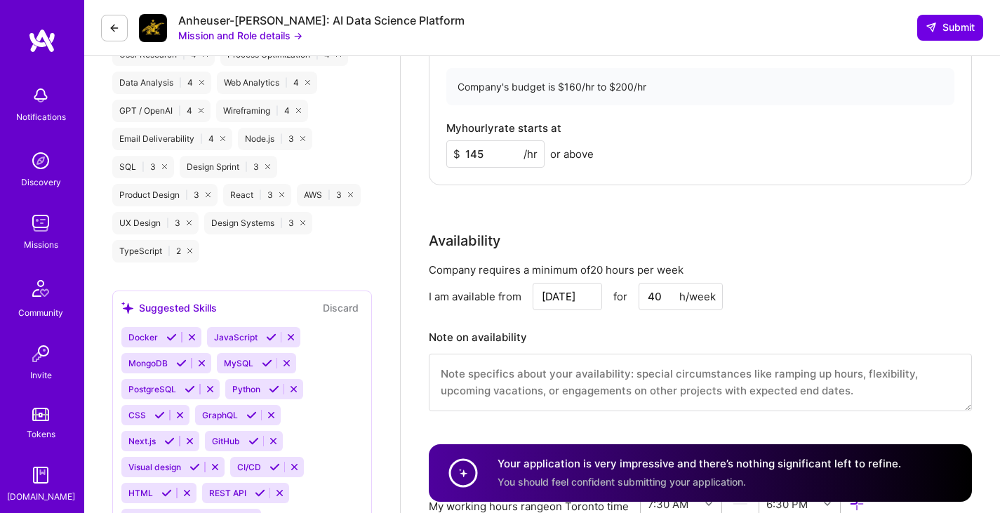
click at [479, 154] on input "145" at bounding box center [495, 153] width 98 height 27
click at [491, 154] on input "145" at bounding box center [495, 153] width 98 height 27
click at [489, 213] on div "Rate Your rate should reflect your skills, experience, role requirements, and m…" at bounding box center [700, 126] width 543 height 604
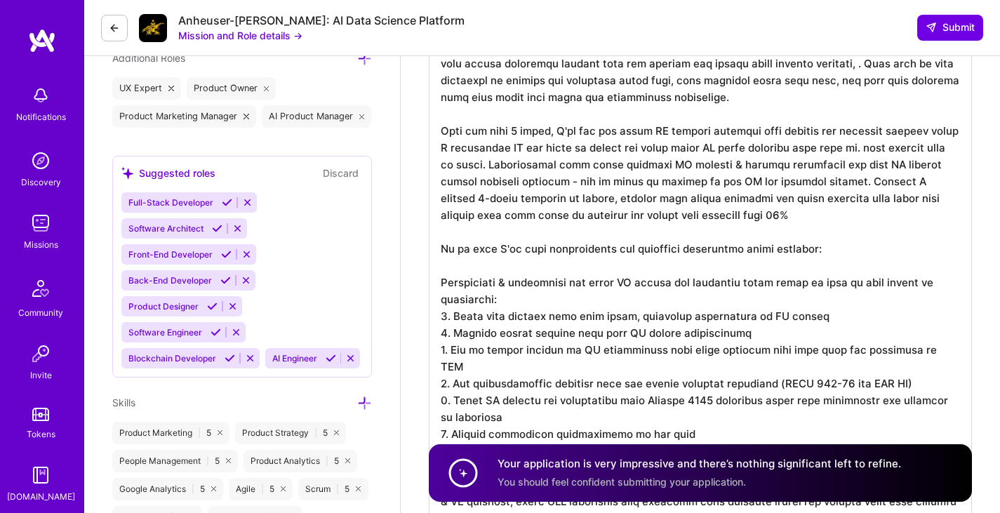
scroll to position [421, 0]
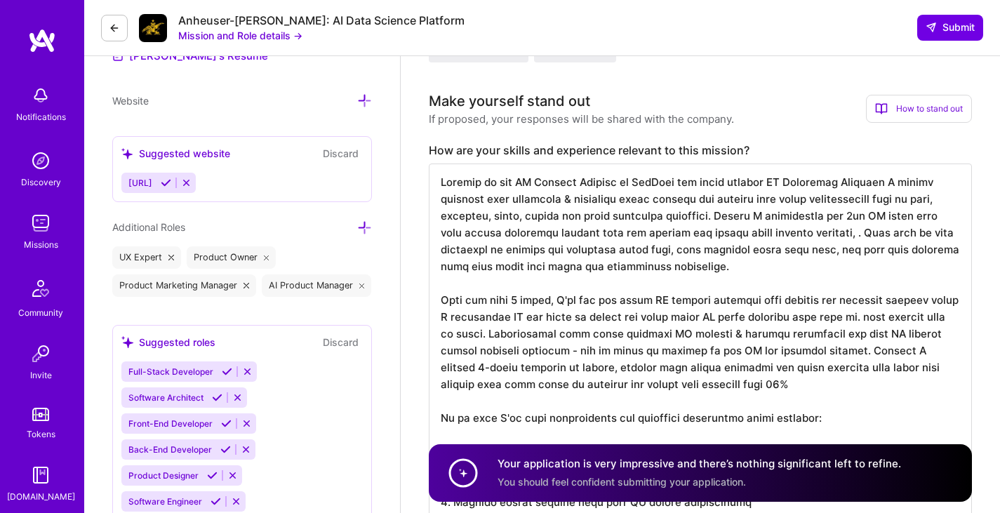
drag, startPoint x: 489, startPoint y: 186, endPoint x: 428, endPoint y: 183, distance: 61.9
click at [590, 187] on textarea at bounding box center [700, 428] width 543 height 528
click at [506, 201] on textarea at bounding box center [700, 428] width 543 height 528
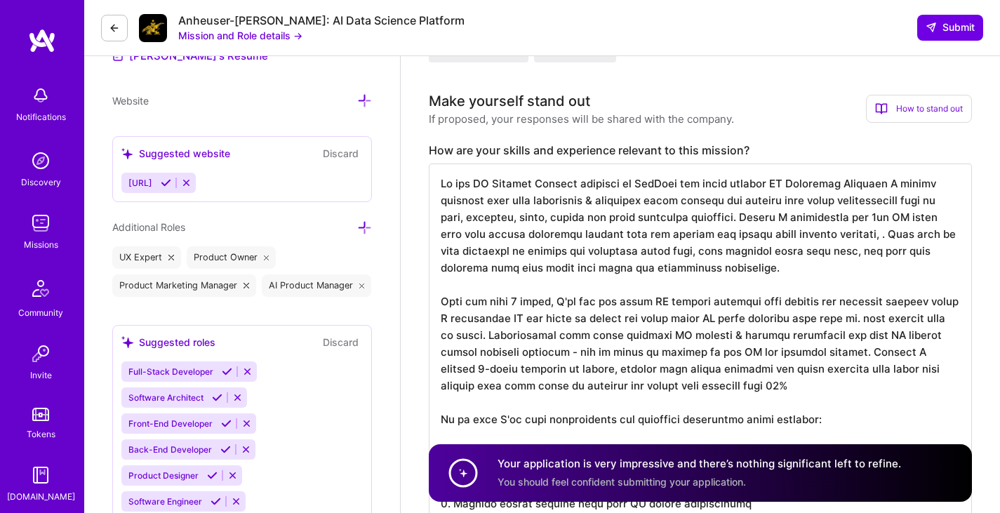
click at [892, 180] on textarea at bounding box center [700, 428] width 543 height 528
click at [943, 201] on textarea at bounding box center [700, 428] width 543 height 528
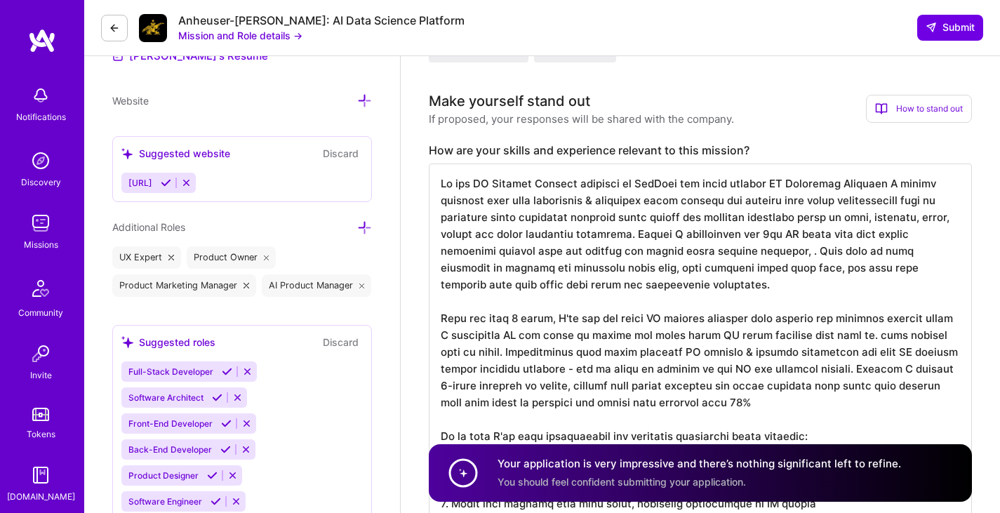
click at [702, 236] on textarea at bounding box center [700, 436] width 543 height 545
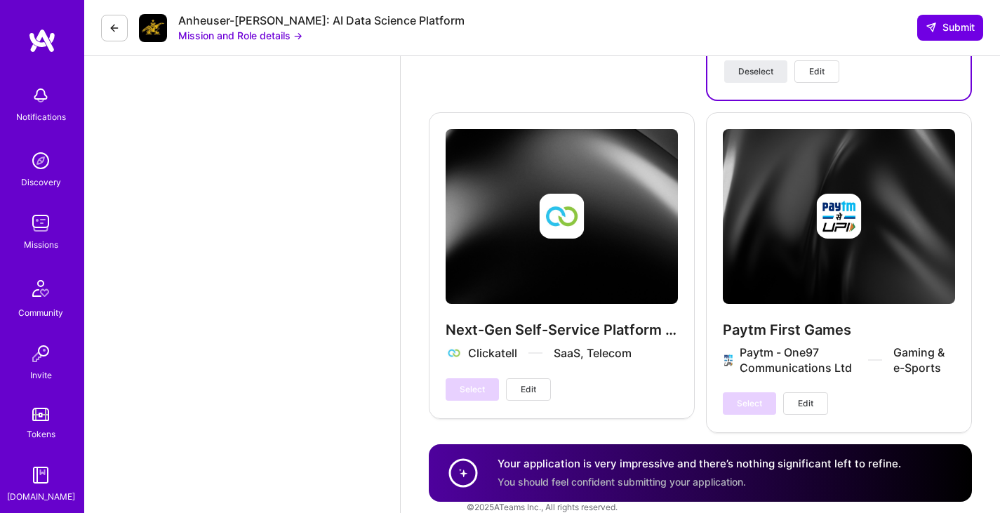
scroll to position [3063, 0]
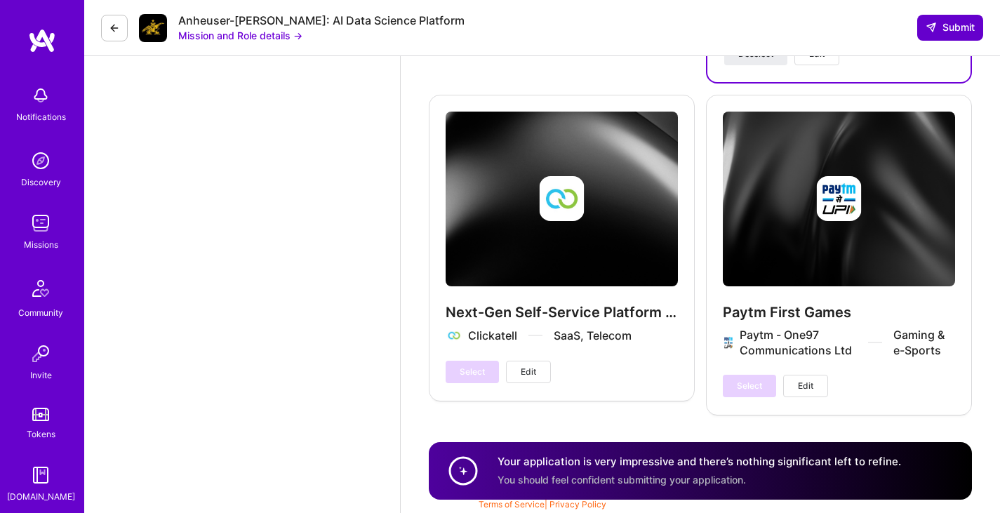
type textarea "As the AI Product Manager recently at AppMail for their agentic AI Marketing Pl…"
click at [951, 25] on span "Submit" at bounding box center [950, 27] width 49 height 14
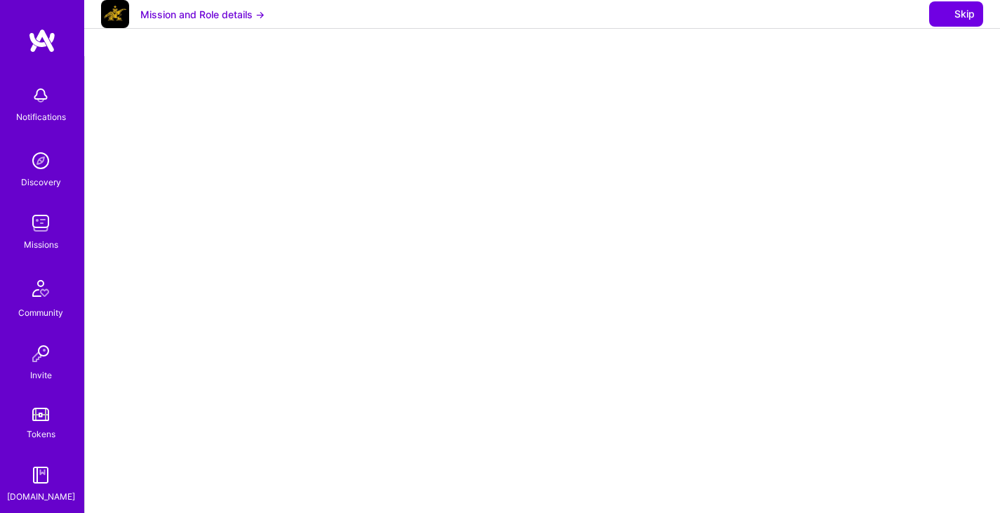
select select "CA"
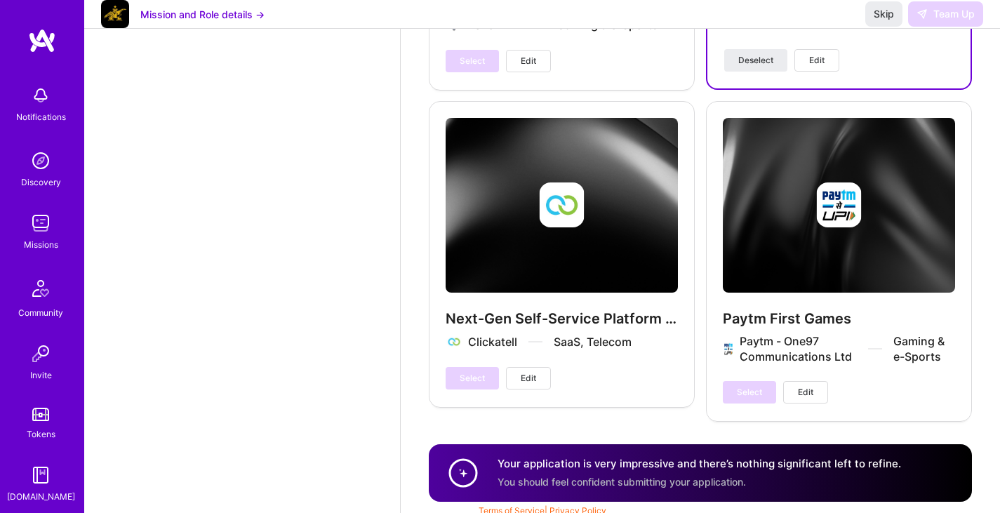
scroll to position [2925, 0]
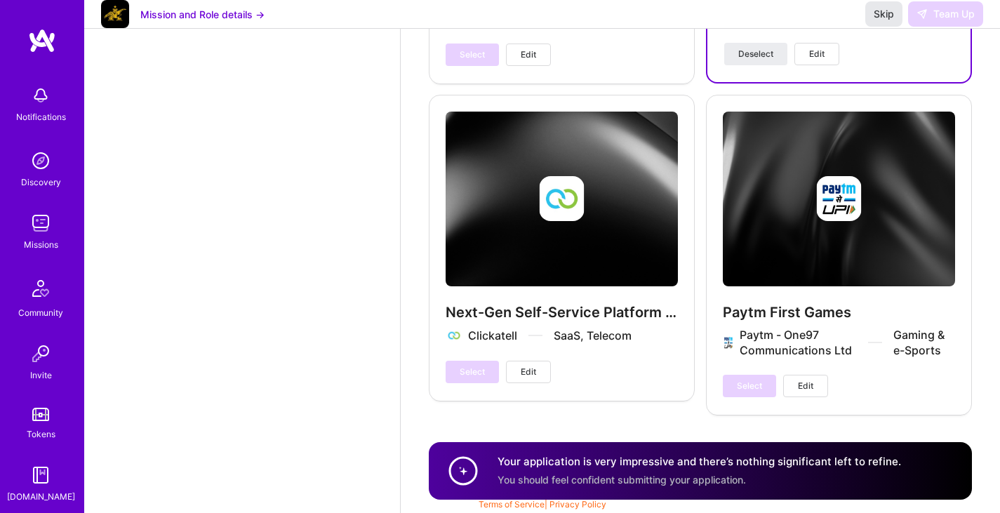
click at [880, 21] on span "Skip" at bounding box center [884, 14] width 20 height 14
click at [881, 21] on span "Skip" at bounding box center [884, 14] width 20 height 14
drag, startPoint x: 881, startPoint y: 31, endPoint x: 865, endPoint y: 28, distance: 16.4
click at [881, 21] on span "Skip" at bounding box center [884, 14] width 20 height 14
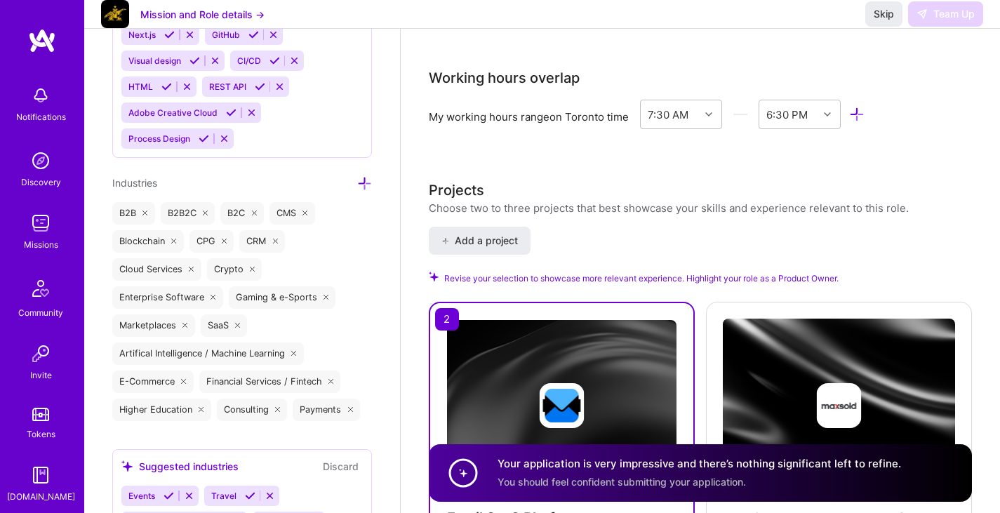
scroll to position [1450, 0]
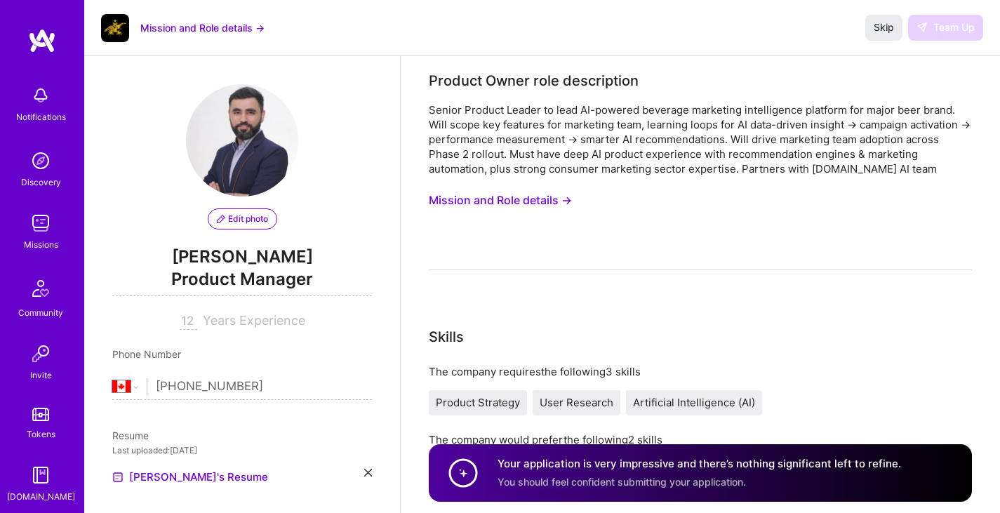
select select "CA"
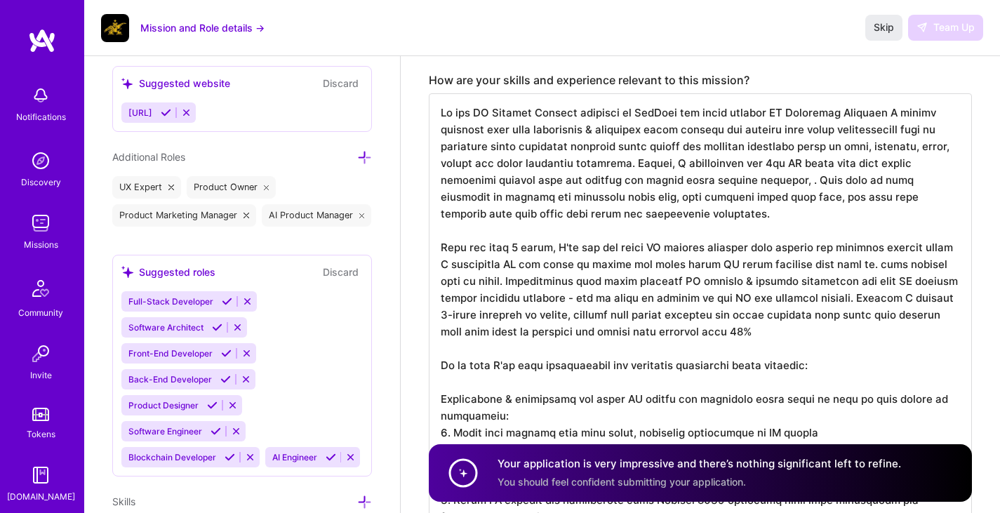
scroll to position [1, 0]
click at [36, 228] on img at bounding box center [41, 223] width 28 height 28
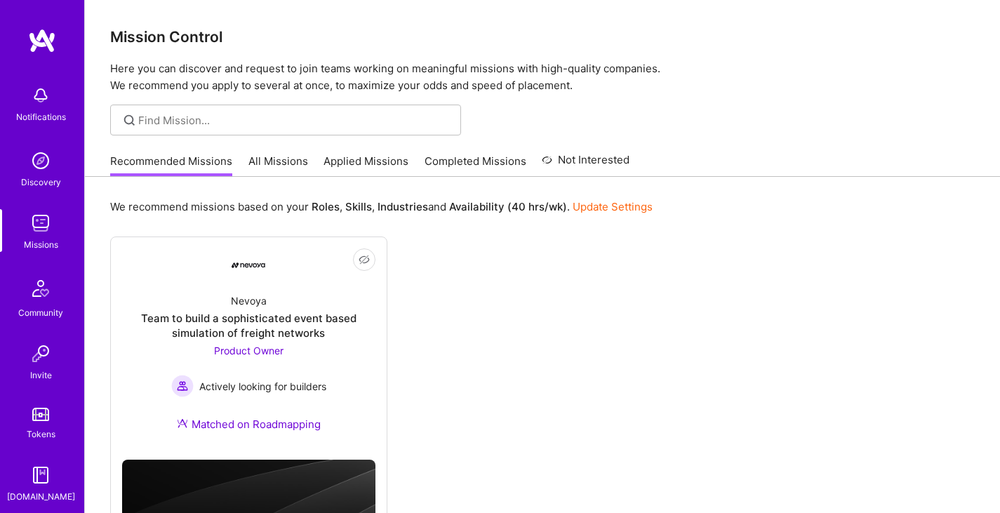
click at [362, 160] on link "Applied Missions" at bounding box center [366, 165] width 85 height 23
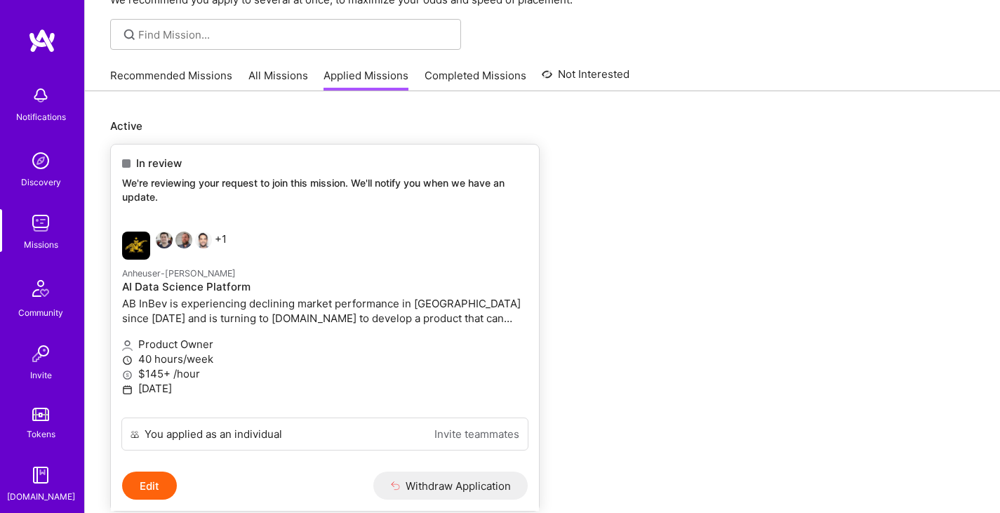
scroll to position [140, 0]
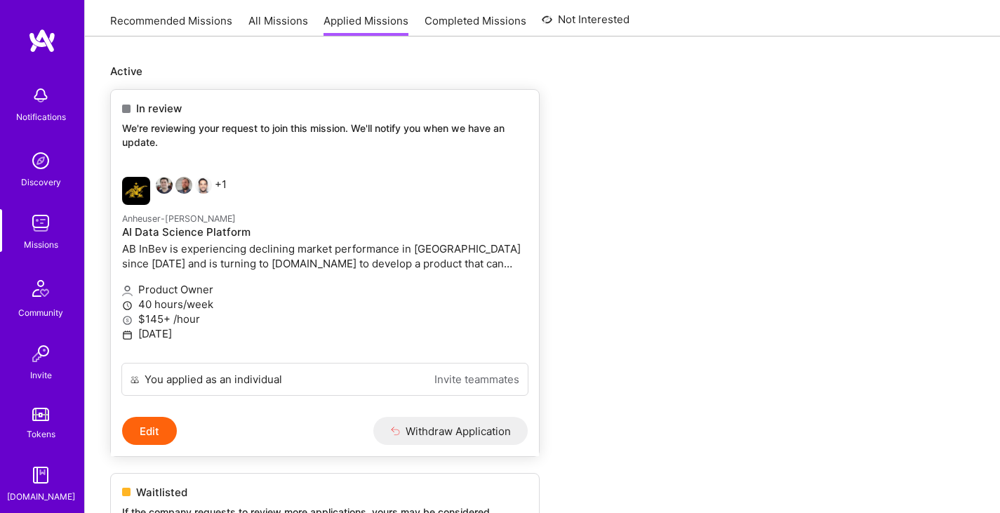
click at [383, 286] on p "Product Owner" at bounding box center [325, 289] width 406 height 15
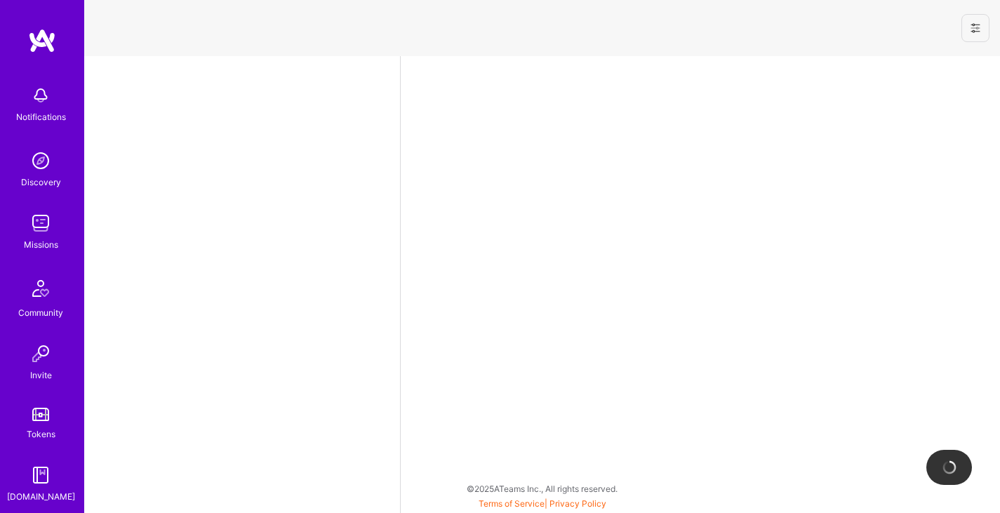
select select "CA"
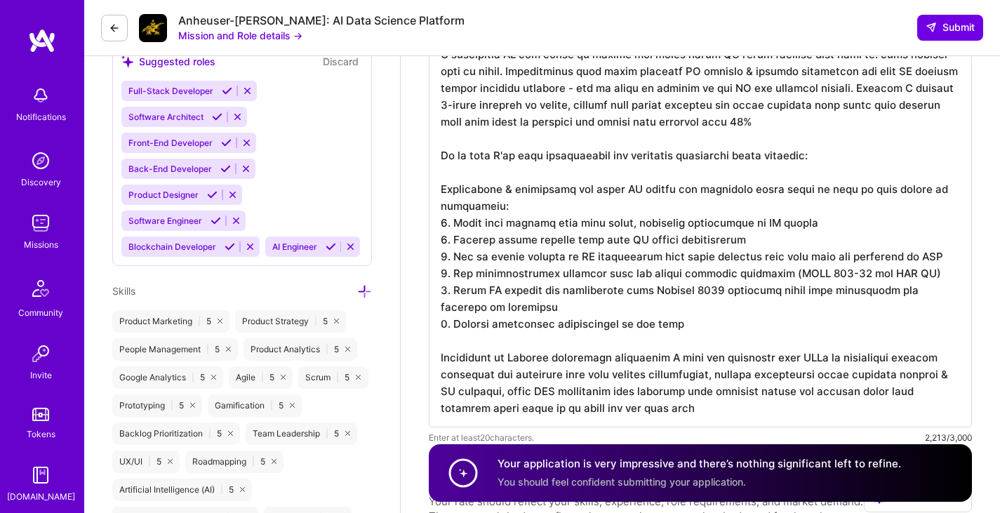
scroll to position [1, 0]
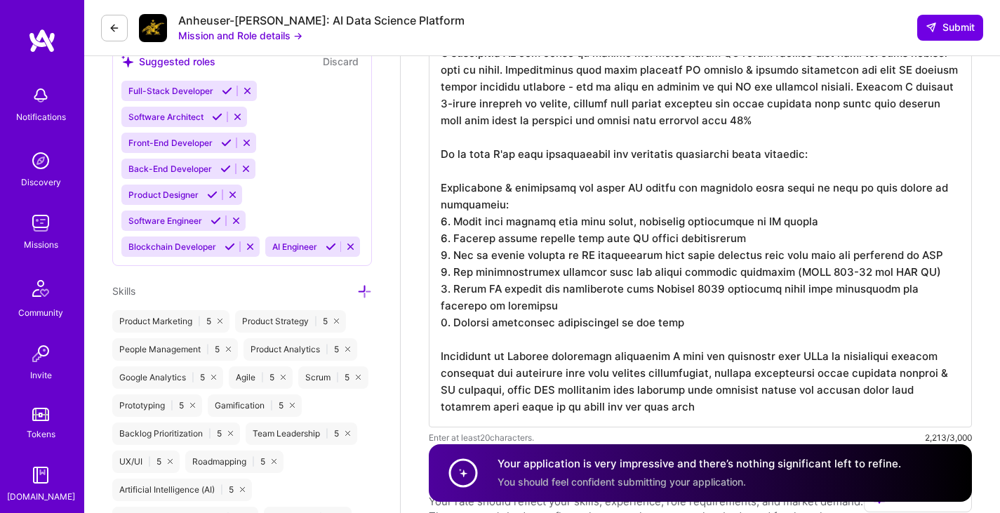
click at [656, 218] on textarea at bounding box center [700, 155] width 543 height 545
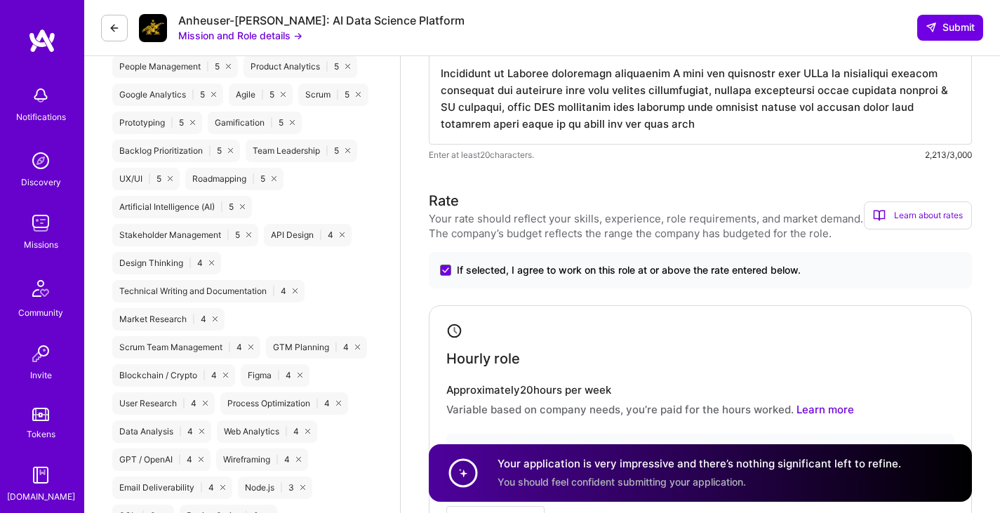
scroll to position [1053, 0]
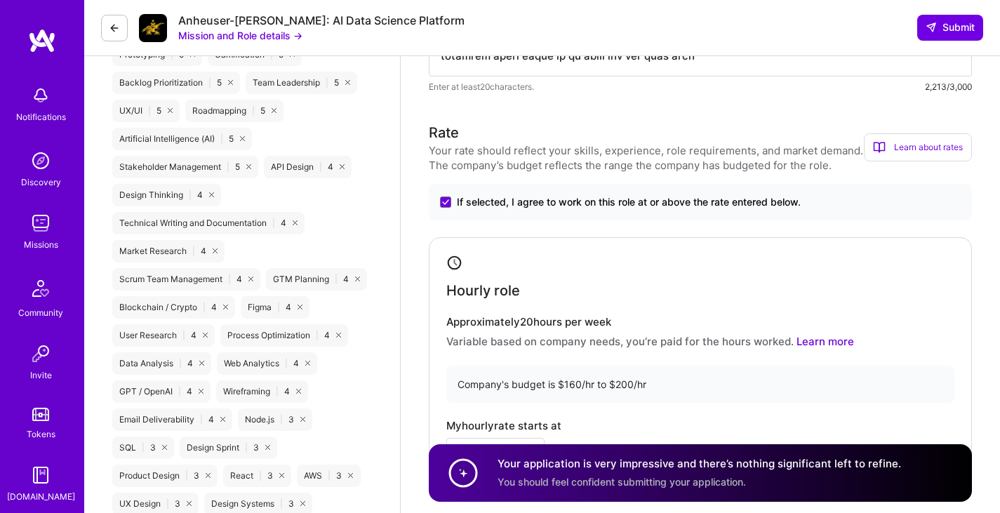
click at [119, 21] on button at bounding box center [114, 28] width 27 height 27
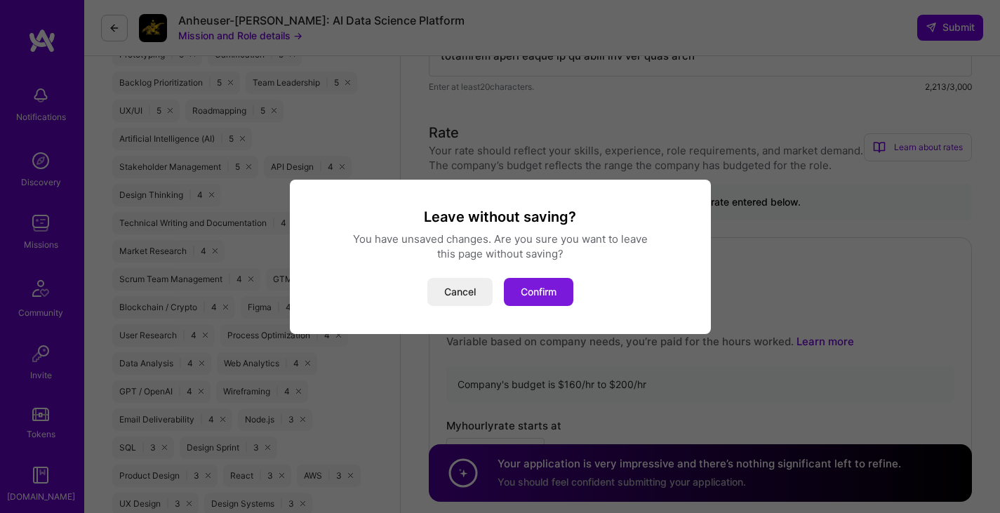
click at [553, 295] on button "Confirm" at bounding box center [538, 292] width 69 height 28
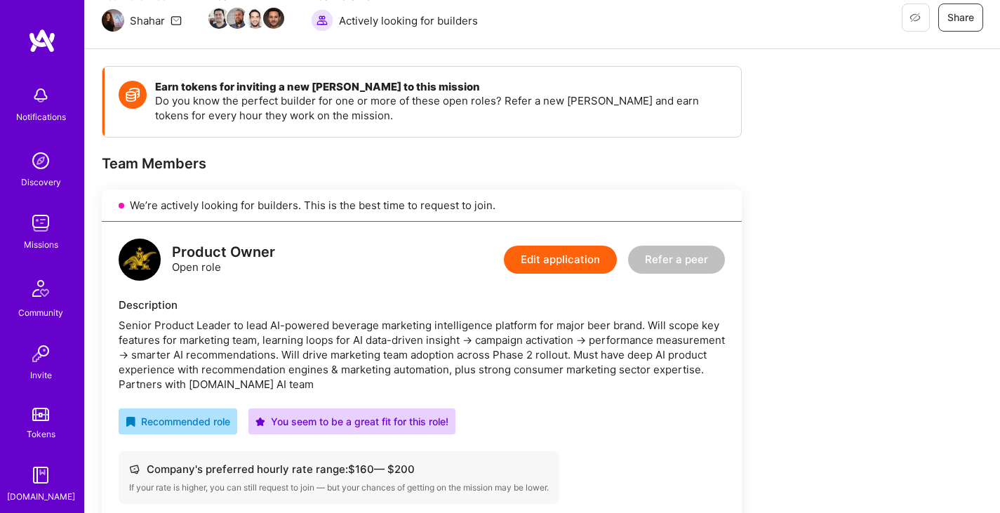
scroll to position [140, 0]
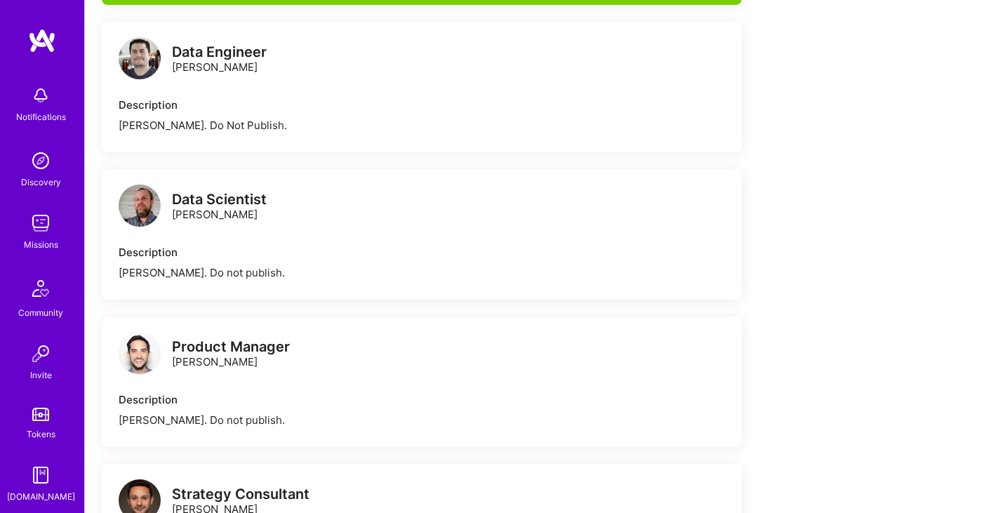
scroll to position [842, 0]
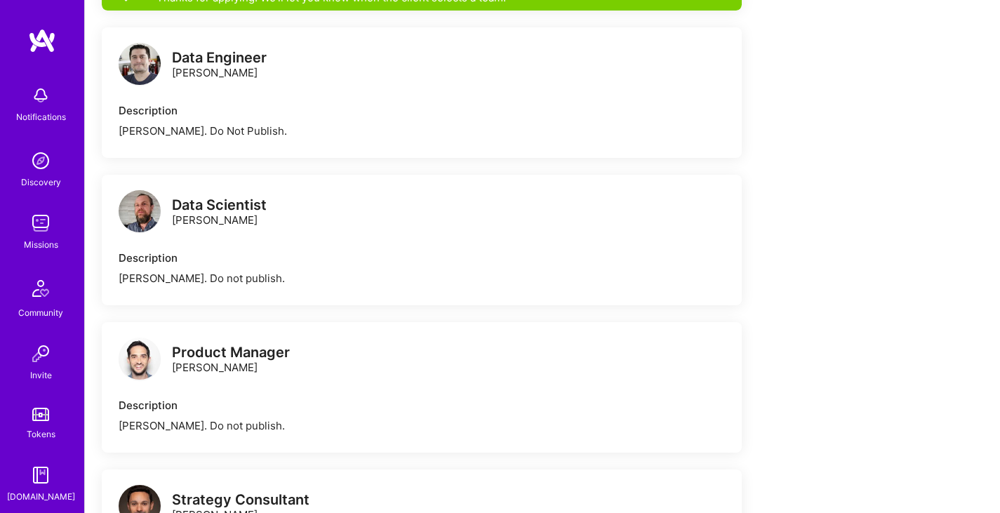
click at [40, 231] on img at bounding box center [41, 223] width 28 height 28
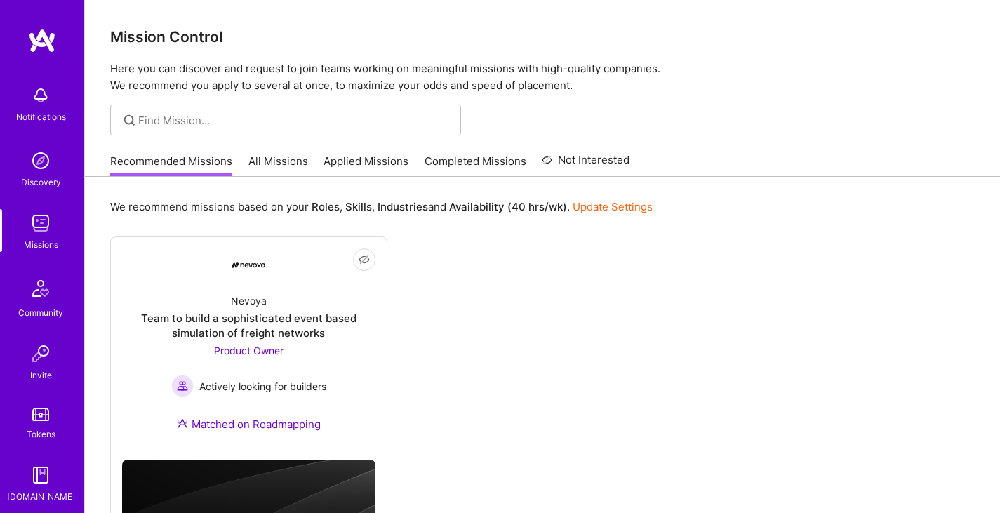
click at [347, 162] on link "Applied Missions" at bounding box center [366, 165] width 85 height 23
